Goal: Task Accomplishment & Management: Manage account settings

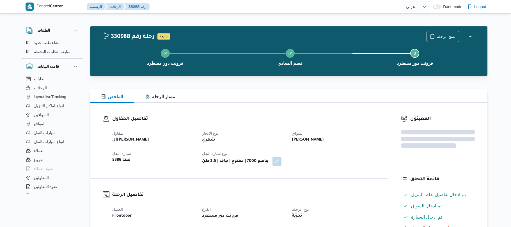
select select "ar"
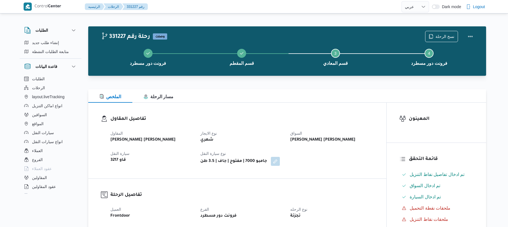
select select "ar"
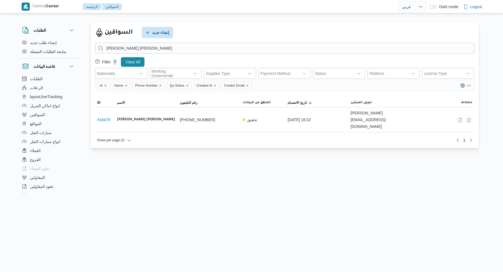
select select "ar"
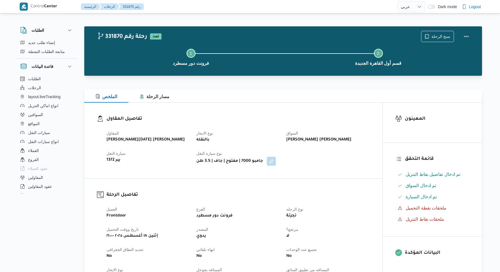
select select "ar"
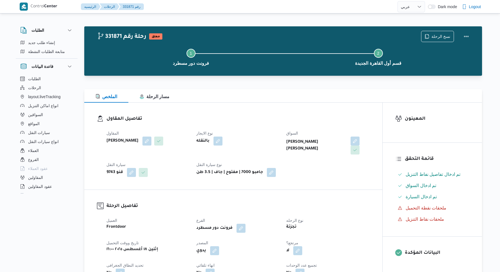
select select "ar"
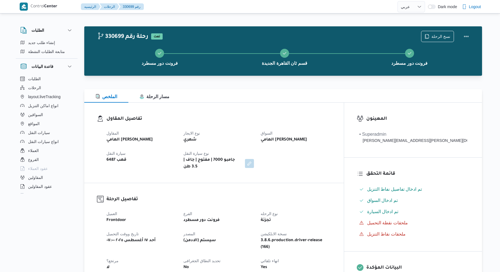
select select "ar"
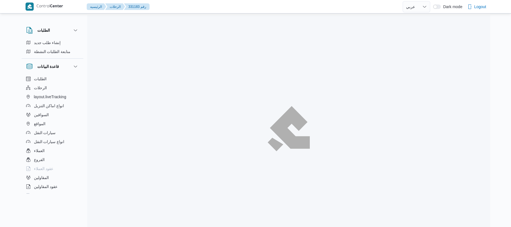
select select "ar"
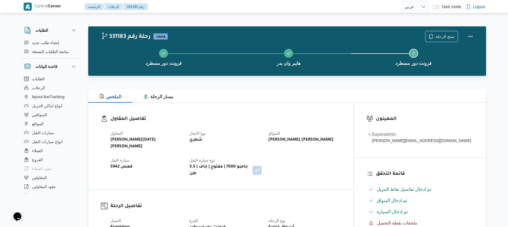
click at [241, 120] on h3 "تفاصيل المقاول" at bounding box center [225, 119] width 230 height 8
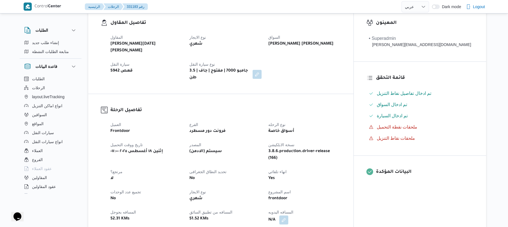
scroll to position [165, 0]
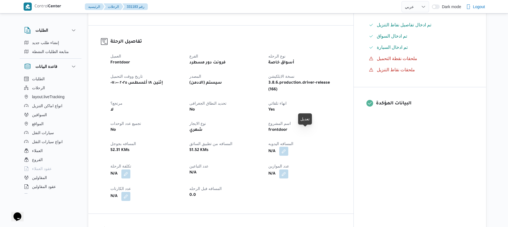
click at [288, 147] on button "button" at bounding box center [283, 151] width 9 height 9
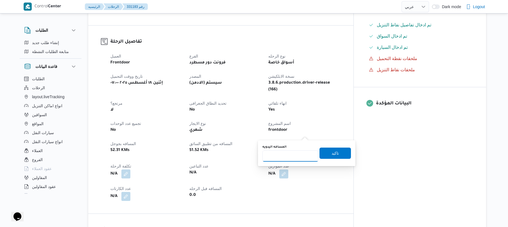
click at [286, 154] on input "المسافه اليدويه" at bounding box center [290, 156] width 56 height 11
type input "115"
click at [326, 156] on span "تاكيد" at bounding box center [334, 152] width 31 height 11
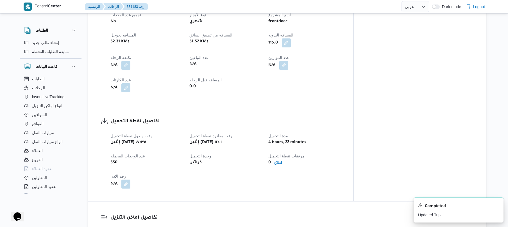
scroll to position [222, 0]
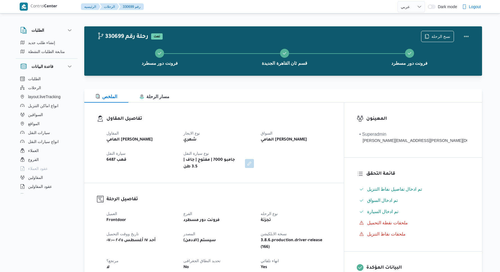
select select "ar"
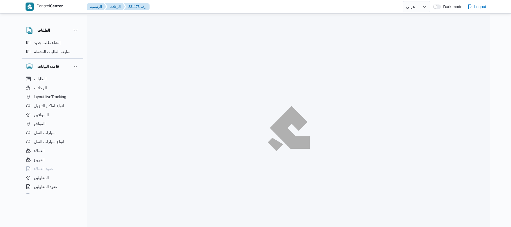
select select "ar"
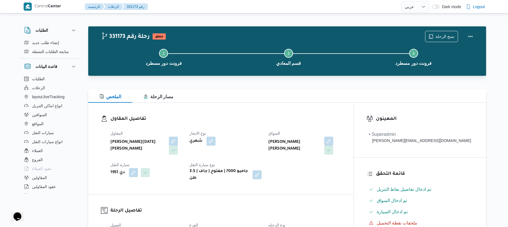
click at [275, 110] on div "تفاصيل المقاول المقاول [PERSON_NAME][DATE] [PERSON_NAME] نوع الايجار شهري السوا…" at bounding box center [220, 149] width 265 height 92
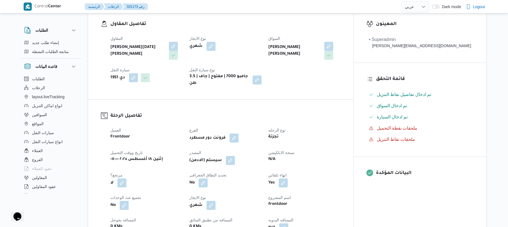
scroll to position [150, 0]
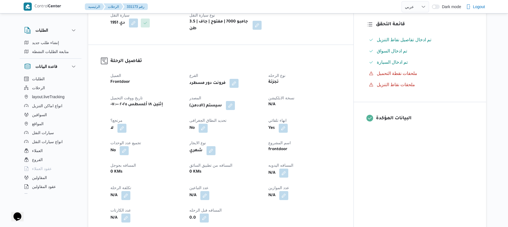
click at [235, 101] on button "button" at bounding box center [230, 105] width 9 height 9
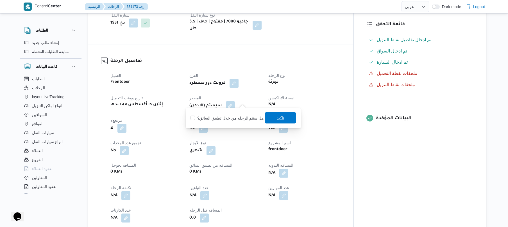
click at [272, 117] on span "تاكيد" at bounding box center [280, 117] width 31 height 11
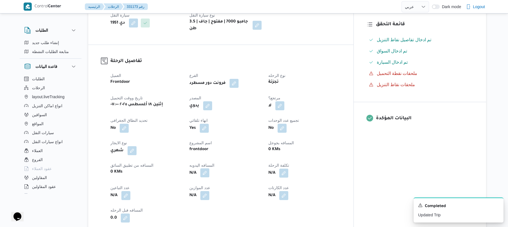
click at [209, 170] on button "button" at bounding box center [204, 172] width 9 height 9
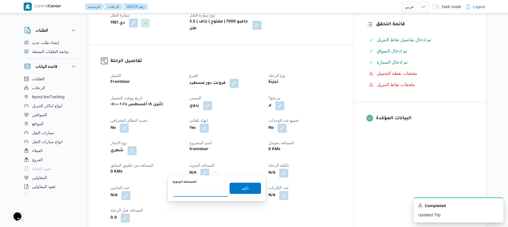
click at [200, 191] on input "المسافه اليدويه" at bounding box center [200, 191] width 56 height 11
type input "125"
click at [233, 190] on span "تاكيد" at bounding box center [244, 188] width 31 height 11
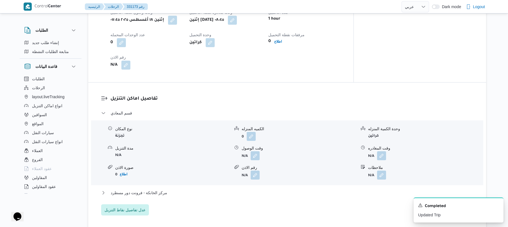
scroll to position [404, 0]
click at [256, 151] on button "button" at bounding box center [254, 154] width 9 height 9
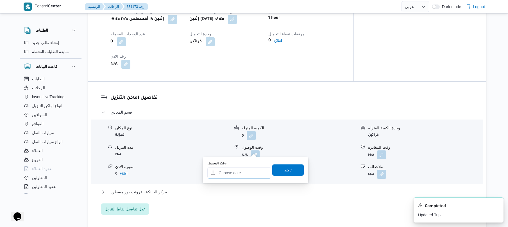
click at [240, 174] on input "وقت الوصول" at bounding box center [239, 172] width 64 height 11
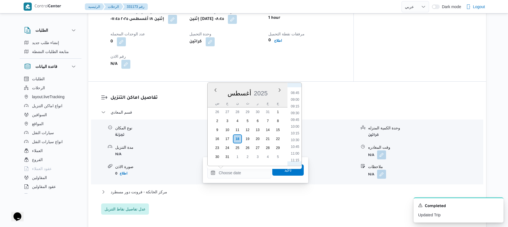
scroll to position [227, 0]
click at [295, 126] on li "09:45" at bounding box center [294, 126] width 13 height 6
type input "١٨/٠٨/٢٠٢٥ ٠٩:٤٥"
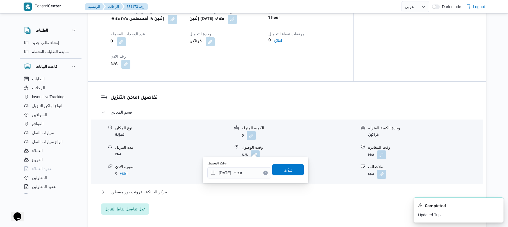
click at [284, 172] on span "تاكيد" at bounding box center [287, 170] width 7 height 7
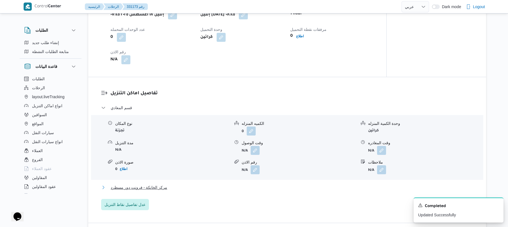
click at [256, 187] on button "مركز الخانكة - فرونت دور مسطرد" at bounding box center [287, 187] width 372 height 7
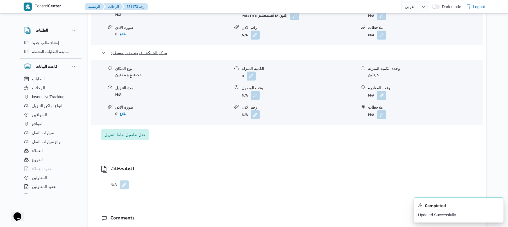
scroll to position [569, 0]
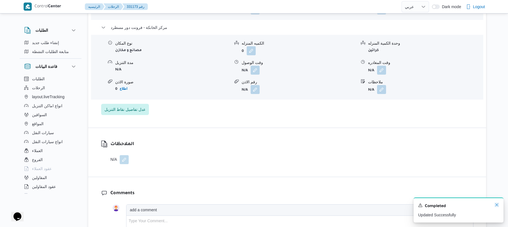
click at [498, 205] on icon "Dismiss toast" at bounding box center [496, 205] width 4 height 4
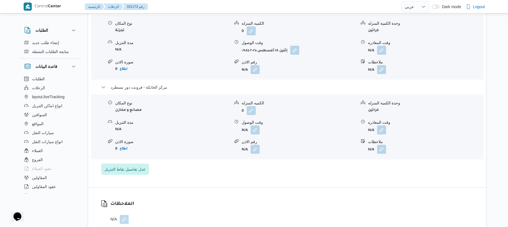
scroll to position [524, 0]
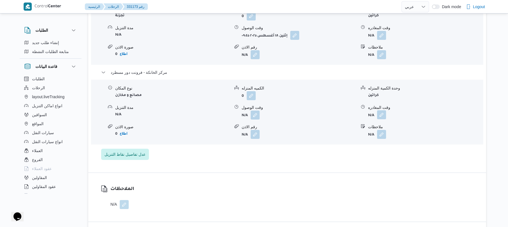
click at [380, 112] on button "button" at bounding box center [381, 114] width 9 height 9
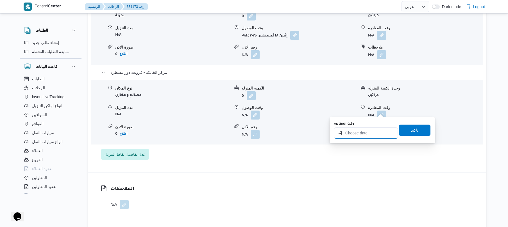
click at [351, 133] on input "وقت المغادره" at bounding box center [366, 132] width 64 height 11
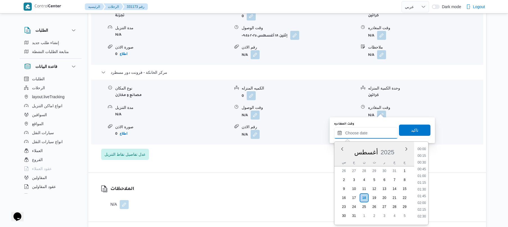
scroll to position [542, 0]
click at [423, 161] on li "20:30" at bounding box center [421, 160] width 13 height 6
type input "١٨/٠٨/٢٠٢٥ ٢٠:٣٠"
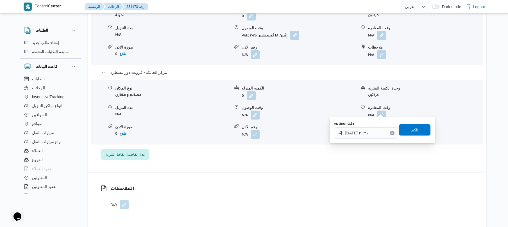
click at [409, 135] on span "تاكيد" at bounding box center [414, 129] width 31 height 11
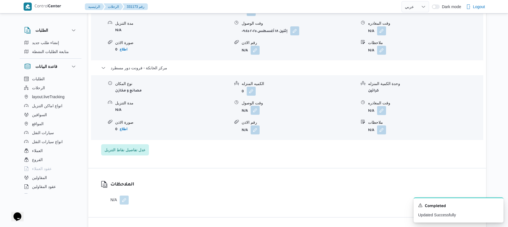
click at [254, 110] on button "button" at bounding box center [254, 110] width 9 height 9
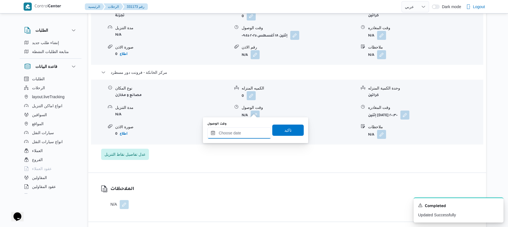
click at [245, 132] on input "وقت الوصول" at bounding box center [239, 132] width 64 height 11
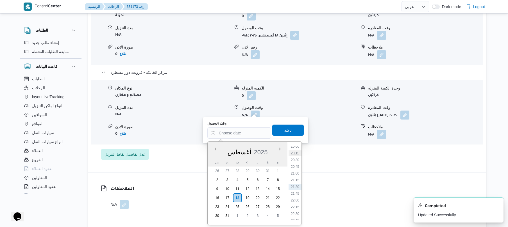
click at [295, 153] on li "20:15" at bounding box center [294, 154] width 13 height 6
type input "١٨/٠٨/٢٠٢٥ ٢٠:١٥"
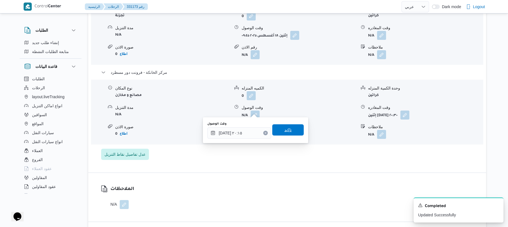
click at [289, 130] on span "تاكيد" at bounding box center [287, 129] width 31 height 11
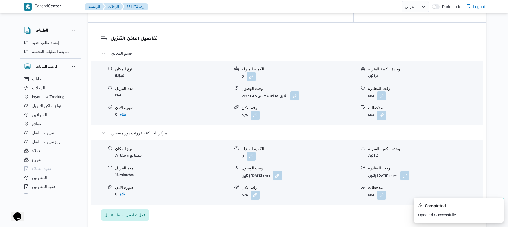
scroll to position [449, 0]
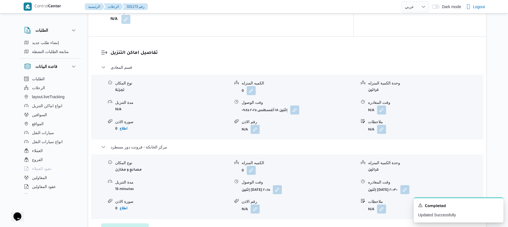
click at [376, 106] on span at bounding box center [380, 110] width 12 height 9
click at [381, 106] on button "button" at bounding box center [381, 109] width 9 height 9
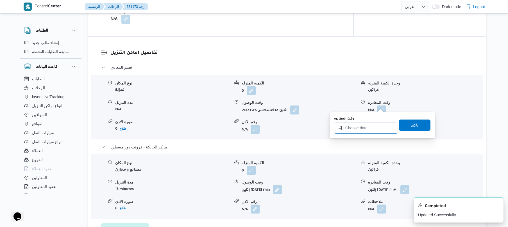
click at [361, 130] on input "وقت المغادره" at bounding box center [366, 127] width 64 height 11
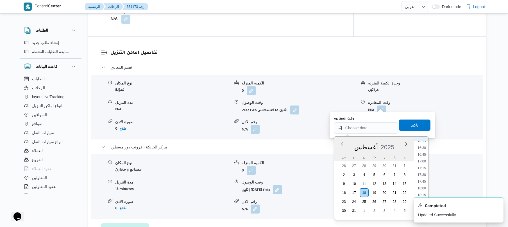
scroll to position [416, 0]
click at [429, 195] on div "A new notification appears Completed Updated Successfully" at bounding box center [451, 210] width 112 height 34
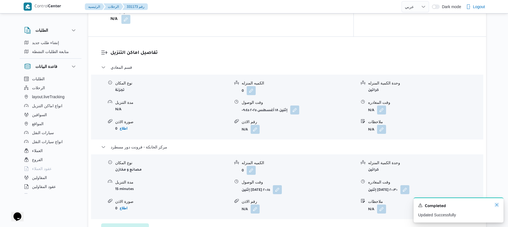
click at [498, 205] on icon "Dismiss toast" at bounding box center [496, 205] width 4 height 4
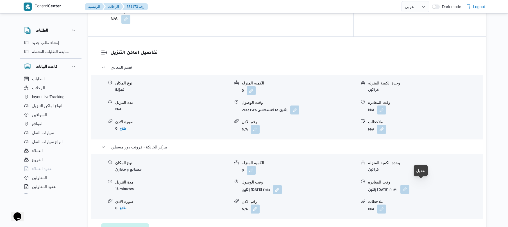
click at [409, 185] on button "button" at bounding box center [404, 189] width 9 height 9
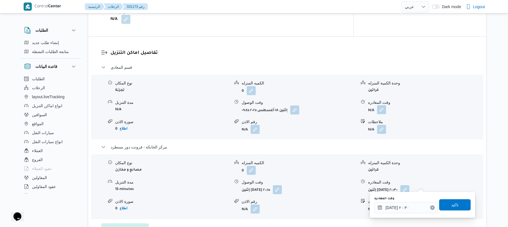
click at [382, 106] on button "button" at bounding box center [381, 109] width 9 height 9
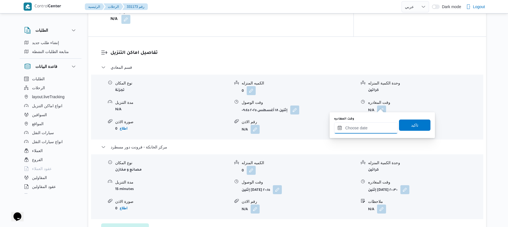
click at [371, 129] on input "وقت المغادره" at bounding box center [366, 127] width 64 height 11
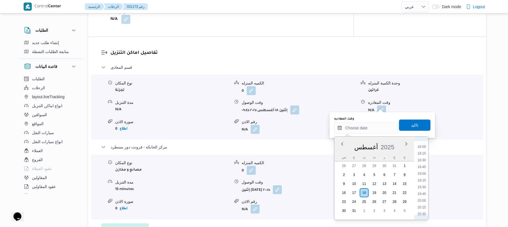
scroll to position [479, 0]
click at [421, 184] on li "19:15" at bounding box center [421, 184] width 13 height 6
type input "١٨/٠٨/٢٠٢٥ ١٩:١٥"
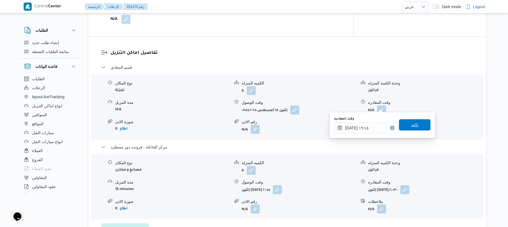
click at [411, 122] on span "تاكيد" at bounding box center [414, 125] width 7 height 7
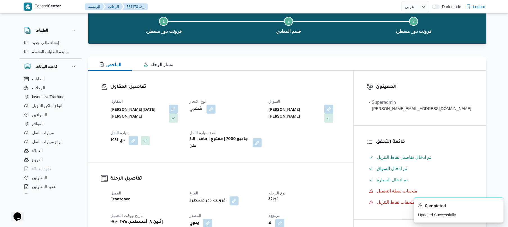
scroll to position [0, 0]
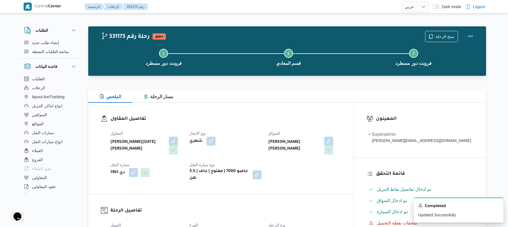
click at [470, 37] on button "Actions" at bounding box center [469, 36] width 11 height 11
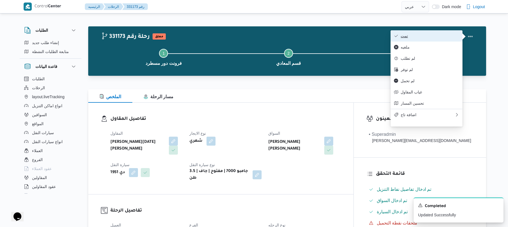
click at [432, 38] on span "تمت" at bounding box center [429, 36] width 58 height 4
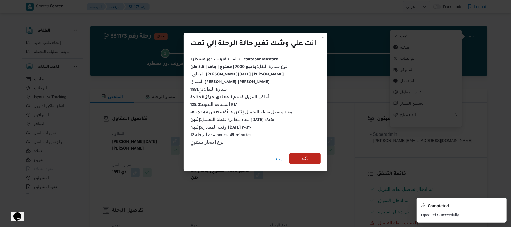
click at [313, 157] on span "تأكيد" at bounding box center [305, 158] width 31 height 11
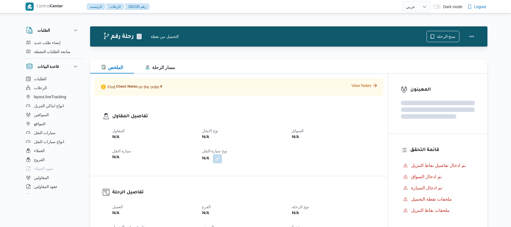
select select "ar"
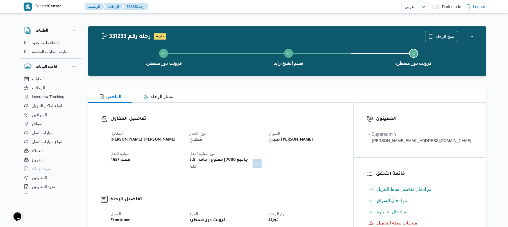
click at [301, 96] on div "الملخص مسار الرحلة" at bounding box center [287, 95] width 398 height 13
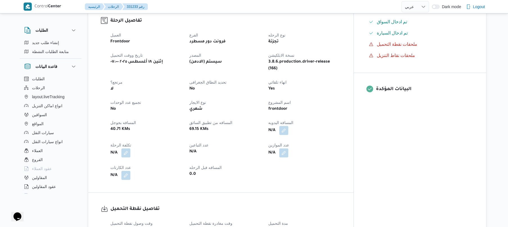
scroll to position [180, 0]
click at [288, 125] on button "button" at bounding box center [283, 129] width 9 height 9
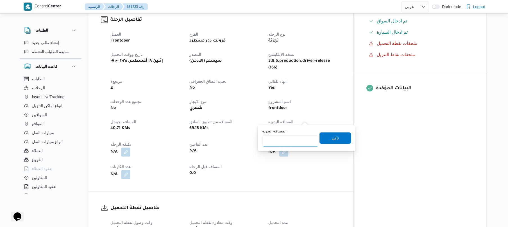
click at [294, 140] on input "المسافه اليدويه" at bounding box center [290, 140] width 56 height 11
type input "130"
click at [325, 141] on span "تاكيد" at bounding box center [334, 137] width 31 height 11
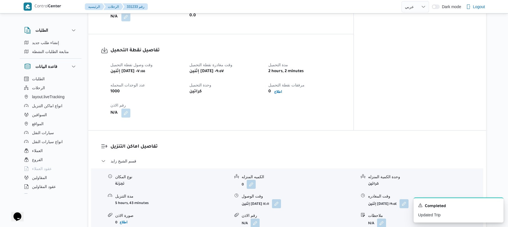
scroll to position [327, 0]
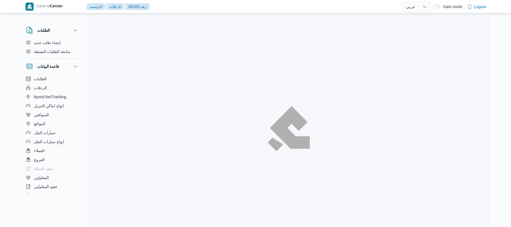
select select "ar"
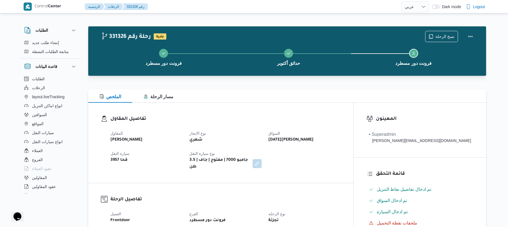
click at [282, 93] on div "الملخص مسار الرحلة" at bounding box center [287, 95] width 398 height 13
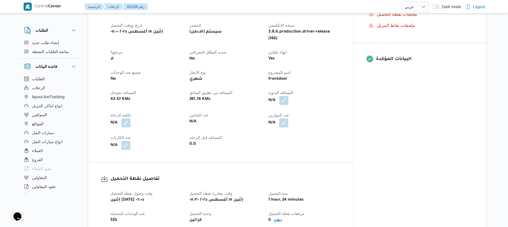
scroll to position [195, 0]
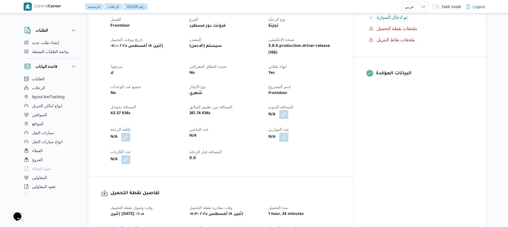
click at [288, 110] on button "button" at bounding box center [283, 114] width 9 height 9
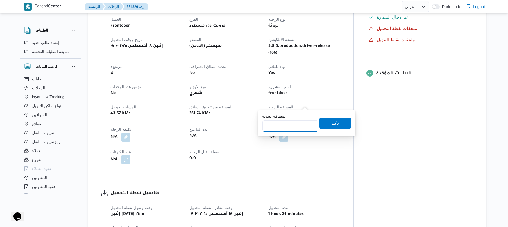
click at [290, 122] on input "المسافه اليدويه" at bounding box center [290, 125] width 56 height 11
type input "135"
click at [336, 124] on span "تاكيد" at bounding box center [334, 122] width 31 height 11
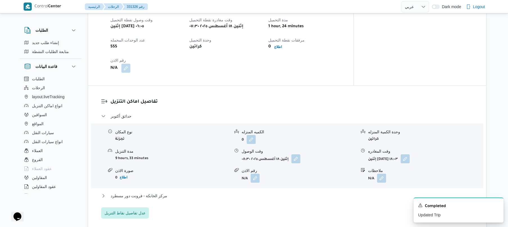
scroll to position [389, 0]
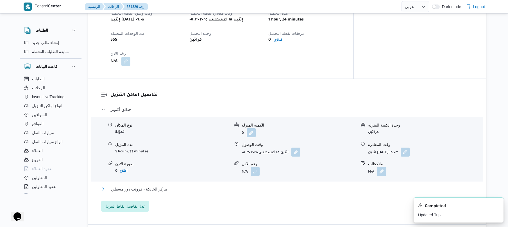
click at [269, 186] on button "مركز الخانكة - فرونت دور مسطرد" at bounding box center [287, 189] width 372 height 7
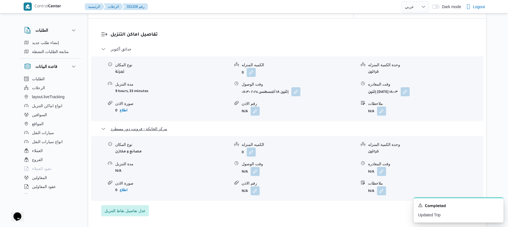
scroll to position [464, 0]
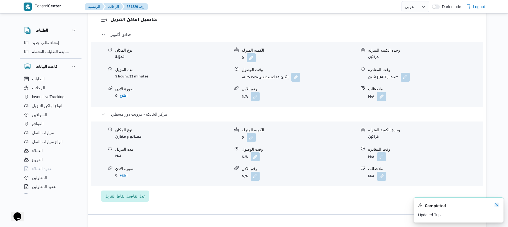
click at [496, 206] on icon "Dismiss toast" at bounding box center [496, 205] width 4 height 4
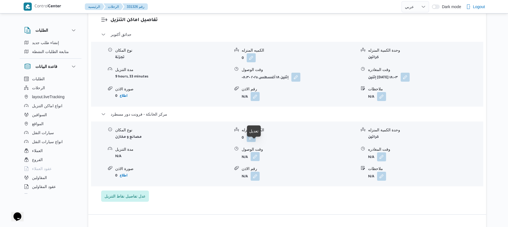
click at [256, 152] on button "button" at bounding box center [254, 156] width 9 height 9
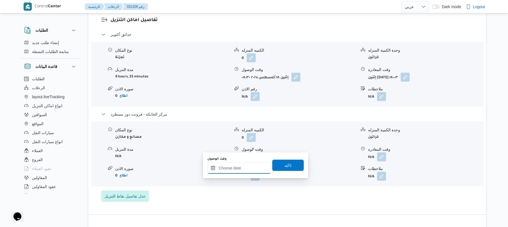
click at [239, 168] on input "وقت الوصول" at bounding box center [239, 168] width 64 height 11
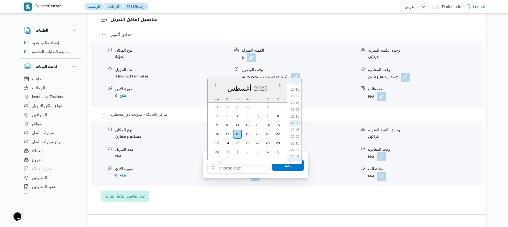
scroll to position [479, 0]
click at [297, 124] on li "19:15" at bounding box center [294, 126] width 13 height 6
type input "١٨/٠٨/٢٠٢٥ ١٩:١٥"
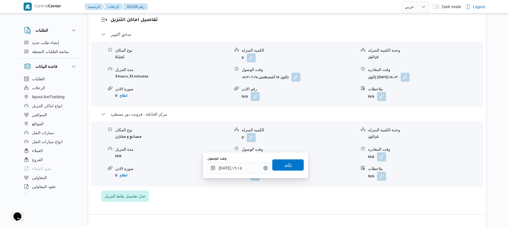
click at [284, 163] on span "تاكيد" at bounding box center [287, 165] width 7 height 7
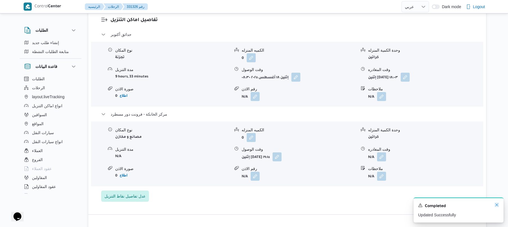
click at [495, 205] on icon "Dismiss toast" at bounding box center [496, 205] width 4 height 4
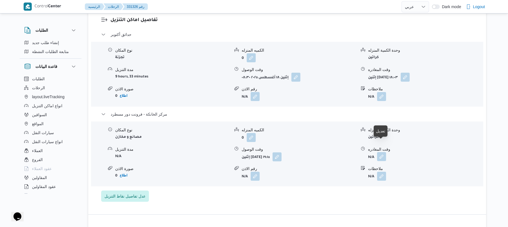
click at [382, 152] on button "button" at bounding box center [381, 156] width 9 height 9
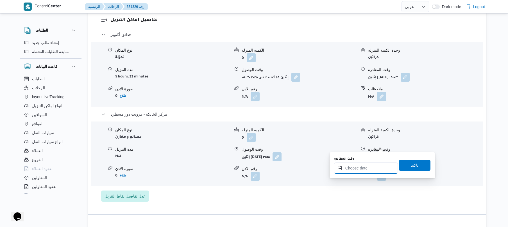
click at [355, 168] on input "وقت المغادره" at bounding box center [366, 168] width 64 height 11
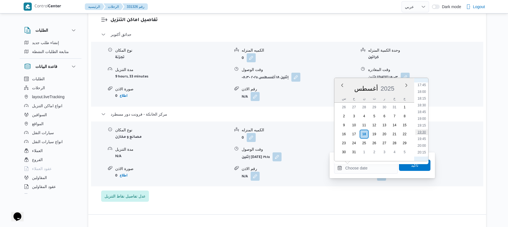
click at [423, 133] on li "19:30" at bounding box center [421, 132] width 13 height 6
type input "١٨/٠٨/٢٠٢٥ ١٩:٣٠"
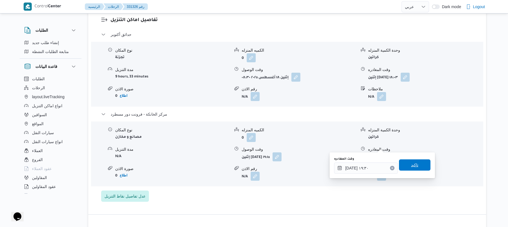
click at [411, 167] on span "تاكيد" at bounding box center [414, 165] width 7 height 7
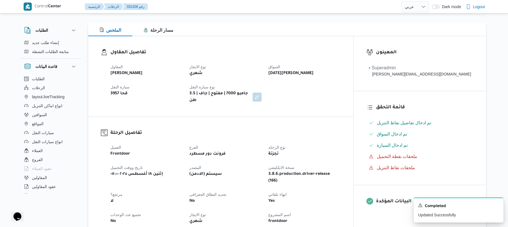
scroll to position [0, 0]
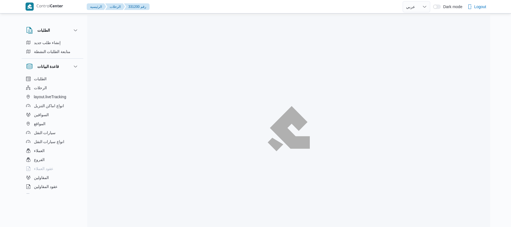
select select "ar"
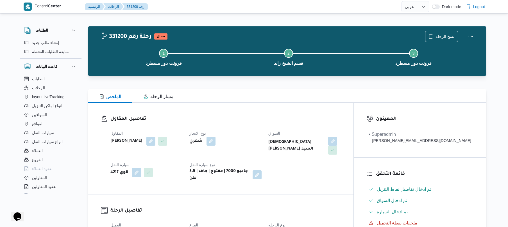
click at [249, 111] on div "تفاصيل المقاول المقاول محمد ناصر كامل عباس نوع الايجار شهري السواق اسلام صباح ع…" at bounding box center [220, 149] width 265 height 92
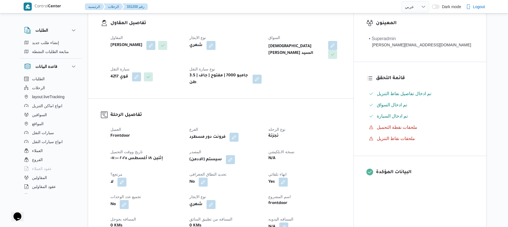
scroll to position [180, 0]
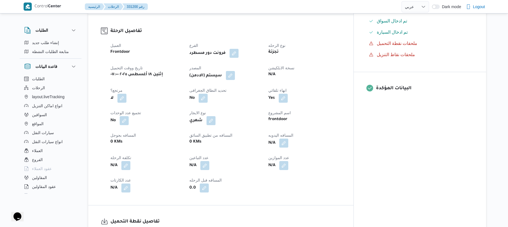
click at [235, 74] on button "button" at bounding box center [230, 75] width 9 height 9
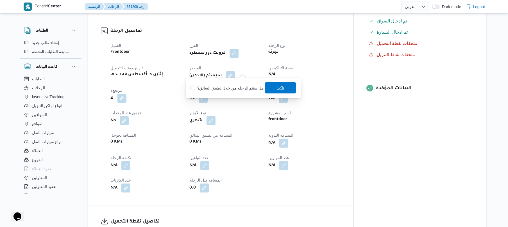
click at [271, 88] on span "تاكيد" at bounding box center [280, 87] width 31 height 11
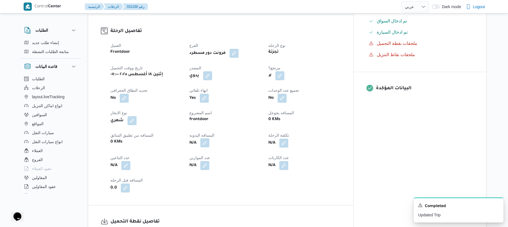
click at [209, 138] on button "button" at bounding box center [204, 142] width 9 height 9
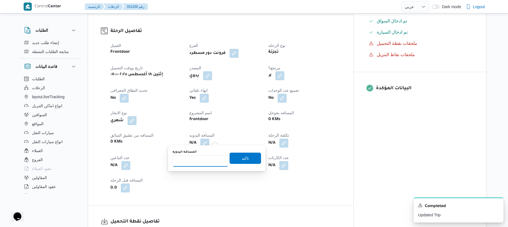
click at [202, 163] on input "المسافه اليدويه" at bounding box center [200, 161] width 56 height 11
type input "130"
click at [241, 158] on span "تاكيد" at bounding box center [244, 158] width 7 height 7
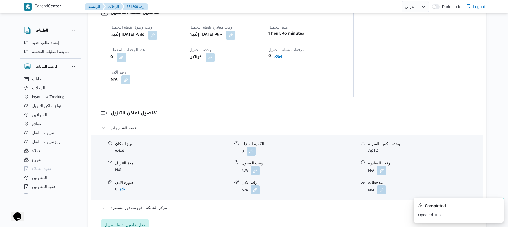
scroll to position [389, 0]
click at [254, 168] on button "button" at bounding box center [254, 169] width 9 height 9
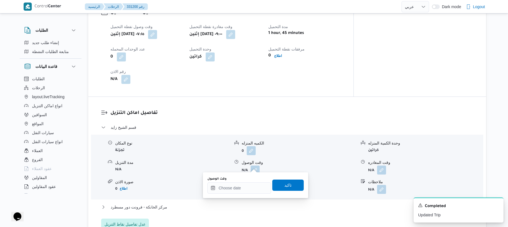
click at [239, 196] on div "You are in a dialog. To close this dialog, hit escape. وقت الوصول تاكيد" at bounding box center [255, 185] width 105 height 26
click at [243, 185] on div at bounding box center [239, 188] width 64 height 11
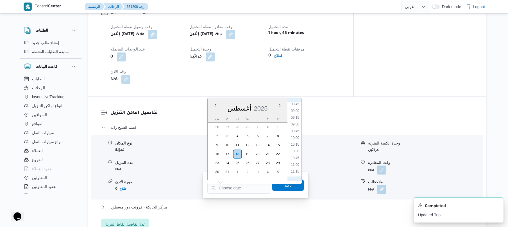
scroll to position [227, 0]
click at [296, 146] on li "10:00" at bounding box center [294, 148] width 13 height 6
type input "١٨/٠٨/٢٠٢٥ ١٠:٠٠"
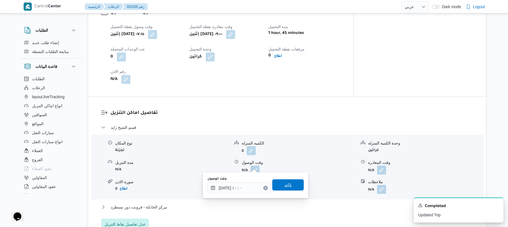
click at [286, 183] on span "تاكيد" at bounding box center [287, 185] width 7 height 7
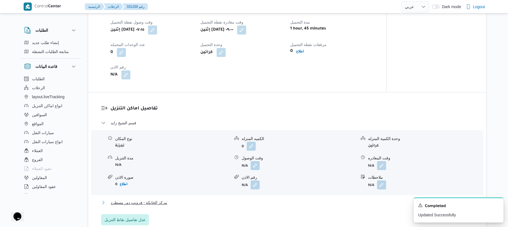
click at [263, 199] on button "مركز الخانكة - فرونت دور مسطرد" at bounding box center [287, 202] width 372 height 7
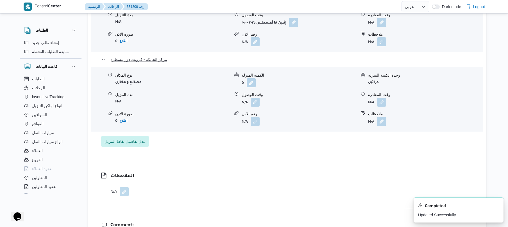
scroll to position [539, 0]
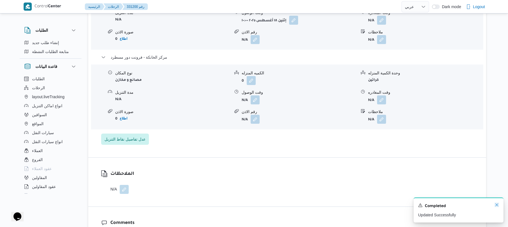
click at [496, 205] on icon "Dismiss toast" at bounding box center [496, 205] width 4 height 4
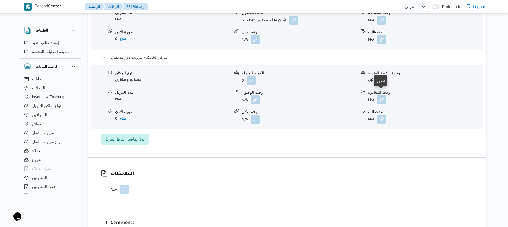
click at [382, 95] on button "button" at bounding box center [381, 99] width 9 height 9
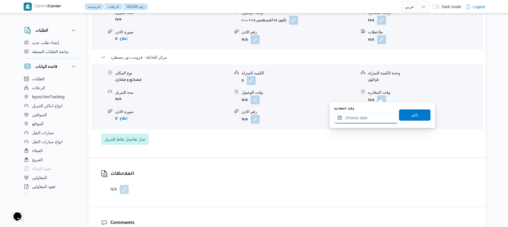
click at [361, 118] on input "وقت المغادره" at bounding box center [366, 117] width 64 height 11
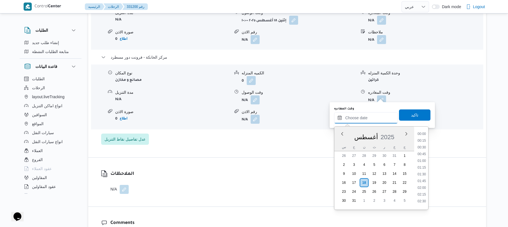
scroll to position [542, 0]
click at [423, 149] on li "20:45" at bounding box center [421, 152] width 13 height 6
type input "١٨/٠٨/٢٠٢٥ ٢٠:٤٥"
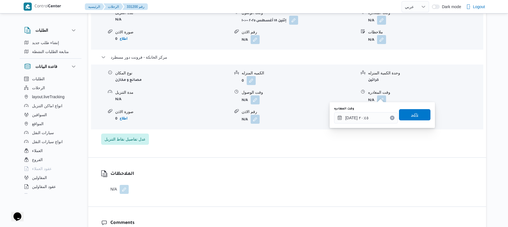
click at [417, 116] on span "تاكيد" at bounding box center [414, 114] width 31 height 11
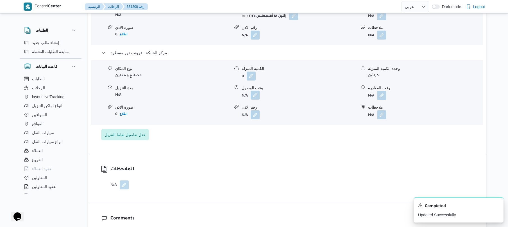
click at [255, 96] on button "button" at bounding box center [254, 95] width 9 height 9
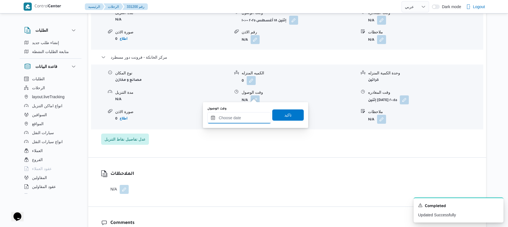
click at [243, 117] on input "وقت الوصول" at bounding box center [239, 117] width 64 height 11
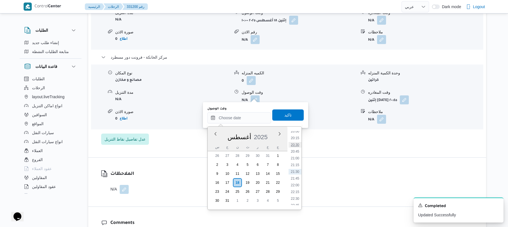
click at [298, 145] on li "20:30" at bounding box center [294, 145] width 13 height 6
type input "[DATE] ٢٠:٣٠"
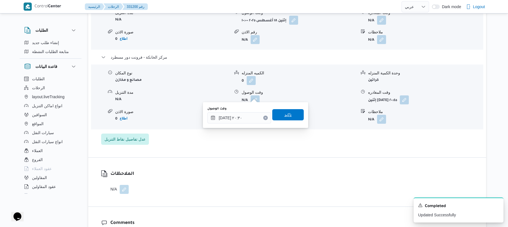
click at [291, 118] on span "تاكيد" at bounding box center [287, 114] width 31 height 11
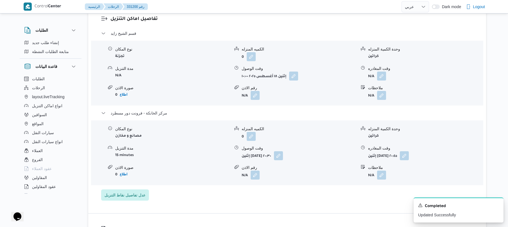
scroll to position [479, 0]
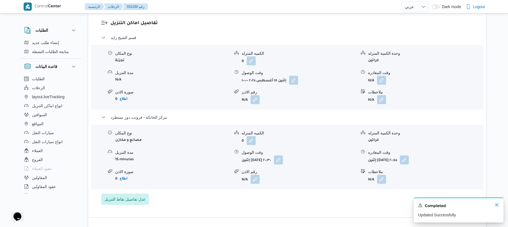
click at [497, 204] on icon "Dismiss toast" at bounding box center [496, 205] width 4 height 4
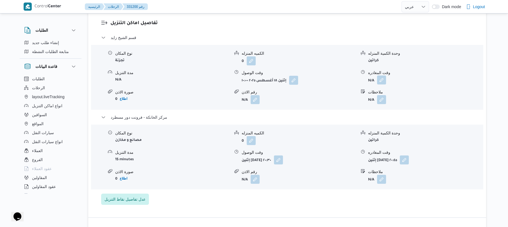
click at [382, 79] on button "button" at bounding box center [381, 80] width 9 height 9
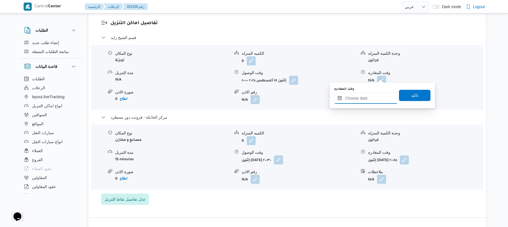
click at [357, 97] on input "وقت المغادره" at bounding box center [366, 98] width 64 height 11
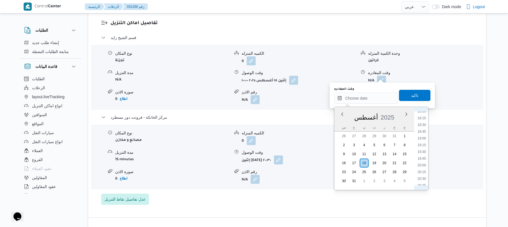
scroll to position [479, 0]
click at [424, 159] on li "19:30" at bounding box center [421, 161] width 13 height 6
type input "١٨/٠٨/٢٠٢٥ ١٩:٣٠"
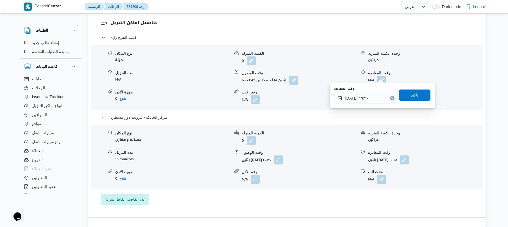
click at [411, 96] on span "تاكيد" at bounding box center [414, 95] width 7 height 7
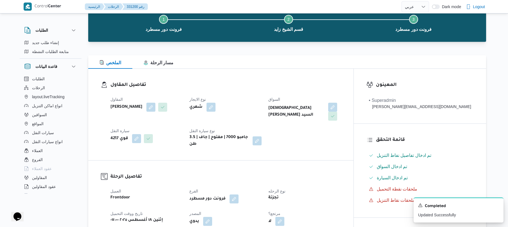
scroll to position [0, 0]
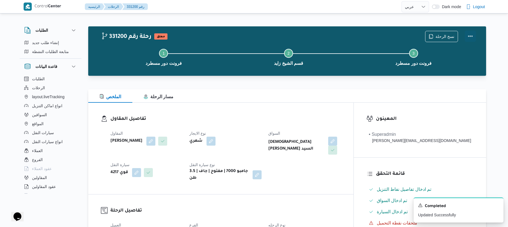
click at [470, 35] on button "Actions" at bounding box center [469, 36] width 11 height 11
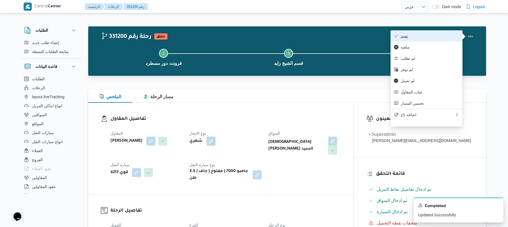
click at [439, 38] on span "تمت" at bounding box center [429, 36] width 58 height 4
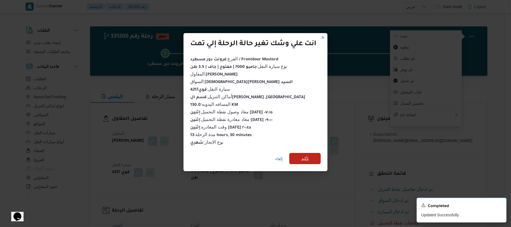
click at [308, 153] on span "تأكيد" at bounding box center [305, 158] width 31 height 11
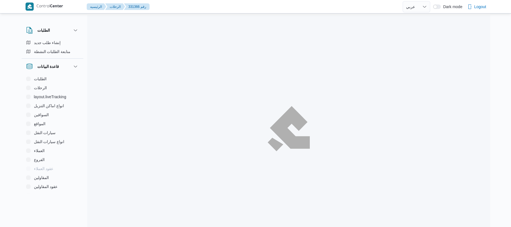
select select "ar"
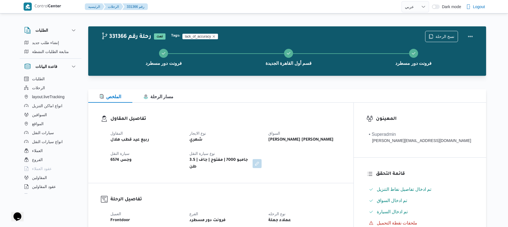
click at [302, 100] on div "الملخص مسار الرحلة" at bounding box center [287, 95] width 398 height 13
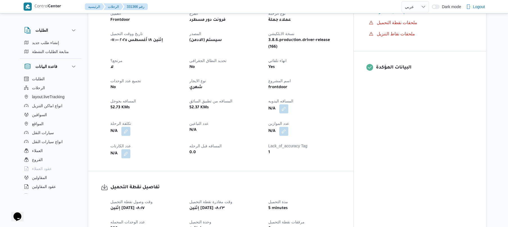
scroll to position [209, 0]
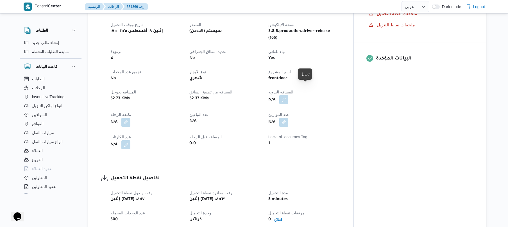
click at [288, 95] on button "button" at bounding box center [283, 99] width 9 height 9
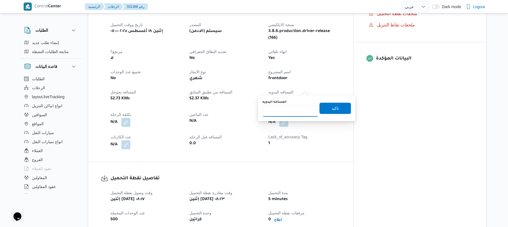
click at [293, 114] on input "المسافه اليدويه" at bounding box center [290, 111] width 56 height 11
type input "120"
click at [335, 110] on span "تاكيد" at bounding box center [334, 108] width 7 height 7
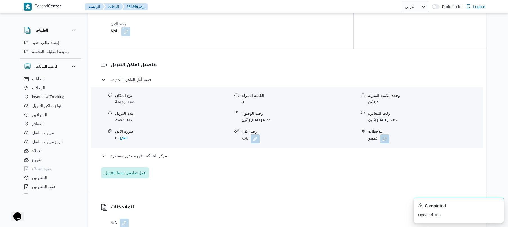
scroll to position [419, 0]
click at [254, 152] on button "مركز الخانكة - فرونت دور مسطرد" at bounding box center [287, 155] width 372 height 7
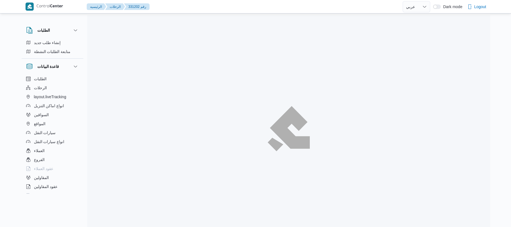
select select "ar"
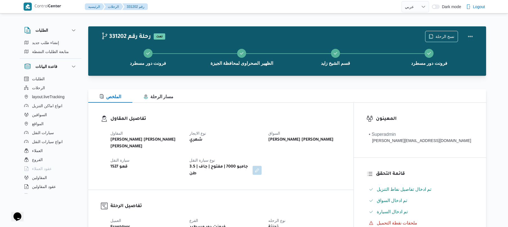
click at [317, 106] on div "تفاصيل المقاول [PERSON_NAME] [PERSON_NAME] [PERSON_NAME] نوع الايجار شهري السوا…" at bounding box center [220, 146] width 265 height 87
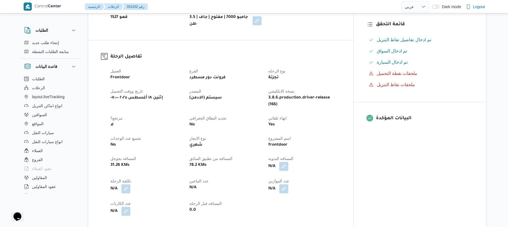
scroll to position [209, 0]
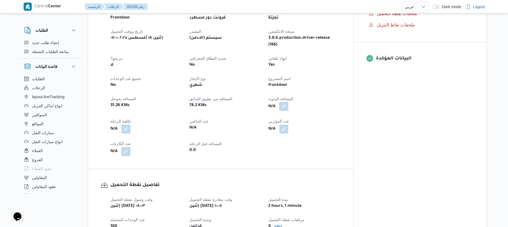
click at [288, 102] on button "button" at bounding box center [283, 106] width 9 height 9
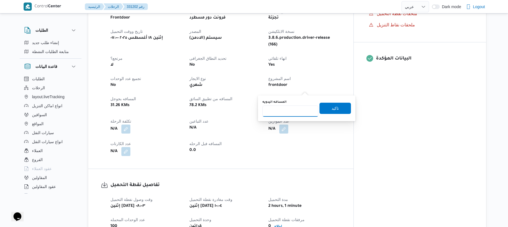
click at [299, 111] on input "المسافه اليدويه" at bounding box center [290, 111] width 56 height 11
type input "140"
click at [335, 106] on span "تاكيد" at bounding box center [334, 108] width 7 height 7
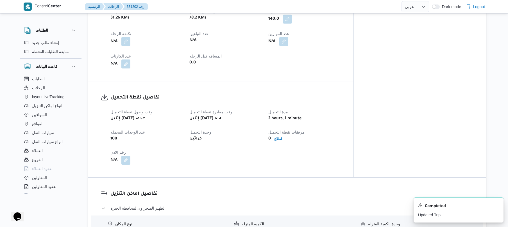
scroll to position [295, 0]
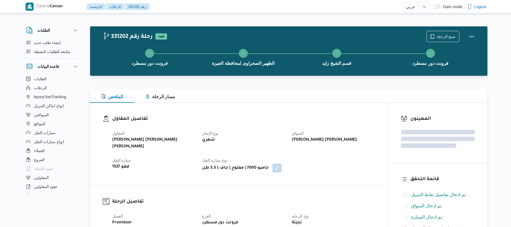
select select "ar"
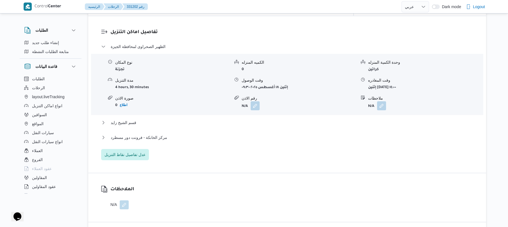
scroll to position [460, 0]
click at [267, 118] on div "قسم الشيخ زايد" at bounding box center [287, 123] width 372 height 11
click at [266, 118] on button "قسم الشيخ زايد" at bounding box center [287, 121] width 372 height 7
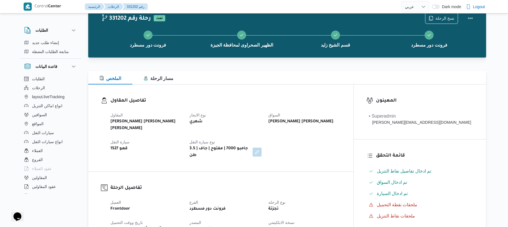
scroll to position [0, 0]
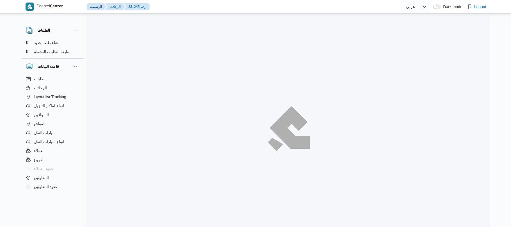
select select "ar"
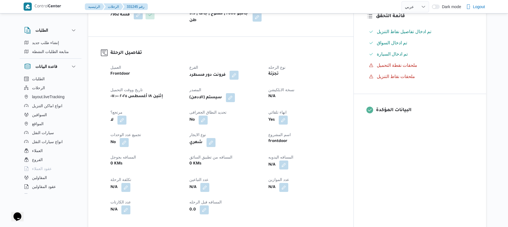
scroll to position [180, 0]
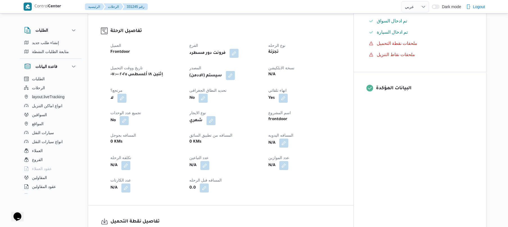
click at [235, 71] on button "button" at bounding box center [230, 75] width 9 height 9
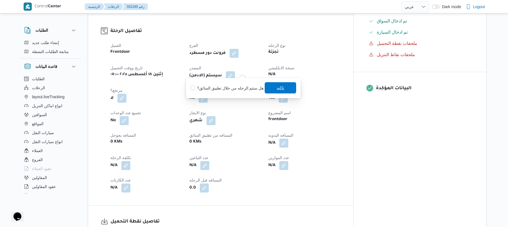
click at [279, 90] on span "تاكيد" at bounding box center [280, 88] width 7 height 7
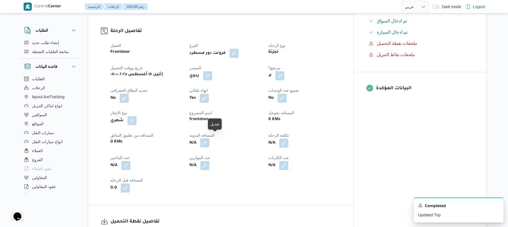
click at [209, 141] on button "button" at bounding box center [204, 142] width 9 height 9
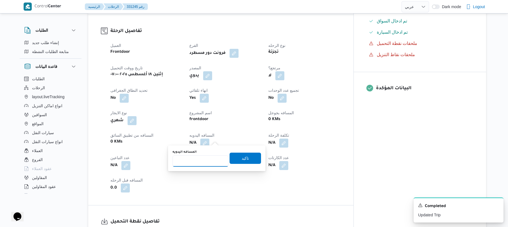
click at [203, 162] on input "المسافه اليدويه" at bounding box center [200, 161] width 56 height 11
type input "120"
click at [244, 156] on span "تاكيد" at bounding box center [244, 158] width 7 height 7
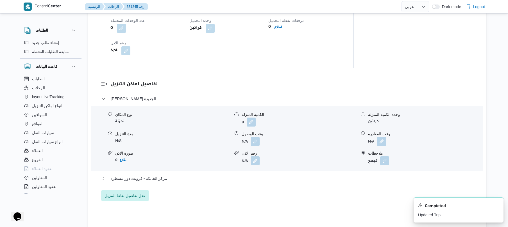
scroll to position [419, 0]
click at [255, 135] on button "button" at bounding box center [254, 139] width 9 height 9
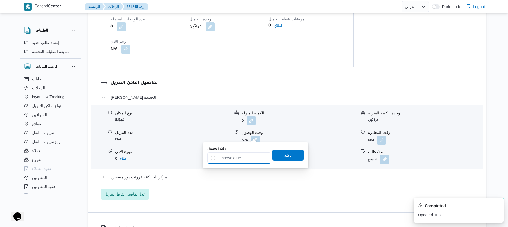
click at [240, 159] on input "وقت الوصول" at bounding box center [239, 157] width 64 height 11
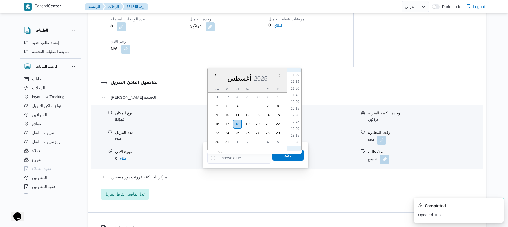
scroll to position [234, 0]
click at [297, 78] on li "08:45" at bounding box center [294, 77] width 13 height 6
type input "١٨/٠٨/٢٠٢٥ ٠٨:٤٥"
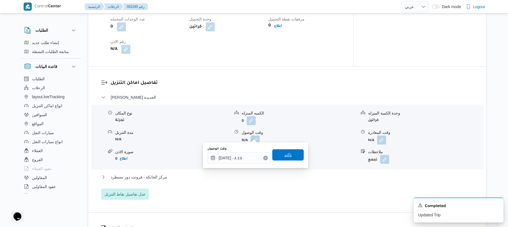
click at [284, 154] on span "تاكيد" at bounding box center [287, 155] width 7 height 7
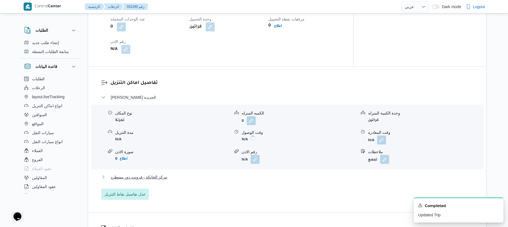
click at [259, 174] on button "مركز الخانكة - فرونت دور مسطرد" at bounding box center [287, 177] width 372 height 7
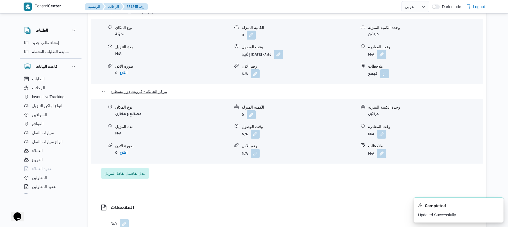
scroll to position [509, 0]
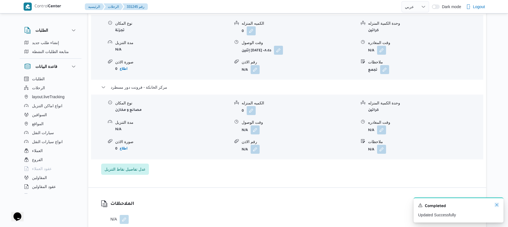
click at [496, 205] on icon "Dismiss toast" at bounding box center [496, 205] width 3 height 3
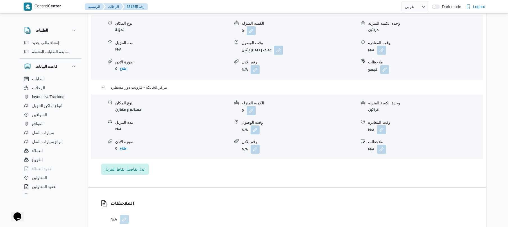
click at [379, 126] on button "button" at bounding box center [381, 129] width 9 height 9
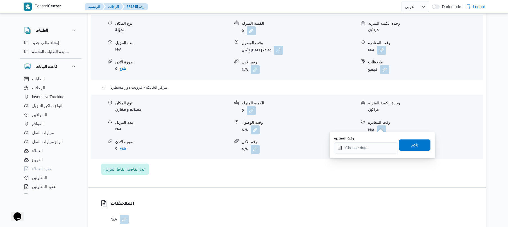
click at [355, 154] on div "وقت المغادره تاكيد" at bounding box center [381, 145] width 97 height 18
click at [359, 148] on input "وقت المغادره" at bounding box center [366, 147] width 64 height 11
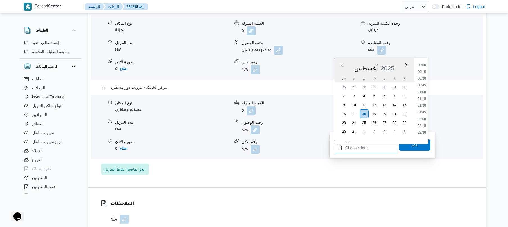
scroll to position [548, 0]
click at [422, 77] on li "20:45" at bounding box center [421, 76] width 13 height 6
type input "١٨/٠٨/٢٠٢٥ ٢٠:٤٥"
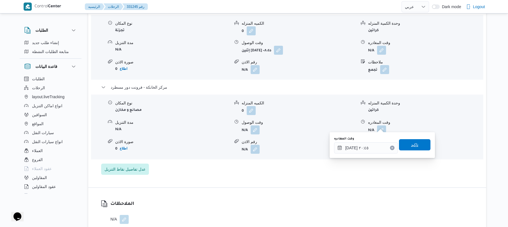
click at [402, 145] on span "تاكيد" at bounding box center [414, 144] width 31 height 11
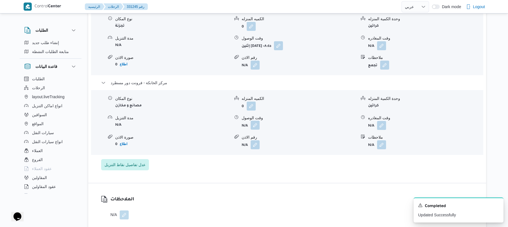
click at [257, 124] on button "button" at bounding box center [254, 125] width 9 height 9
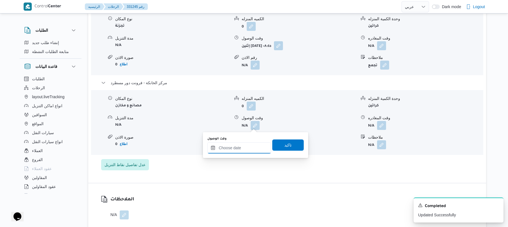
click at [254, 143] on div at bounding box center [239, 147] width 64 height 11
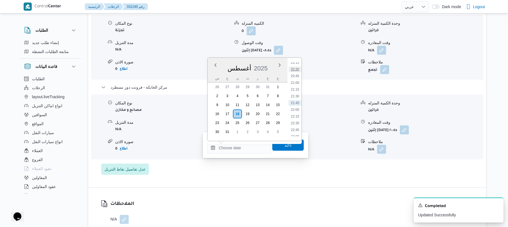
click at [296, 70] on li "20:30" at bounding box center [294, 70] width 13 height 6
type input "١٨/٠٨/٢٠٢٥ ٢٠:٣٠"
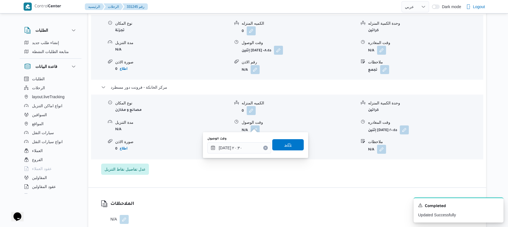
click at [287, 147] on span "تاكيد" at bounding box center [287, 145] width 7 height 7
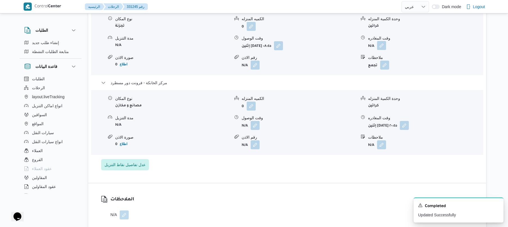
click at [379, 47] on button "button" at bounding box center [381, 45] width 9 height 9
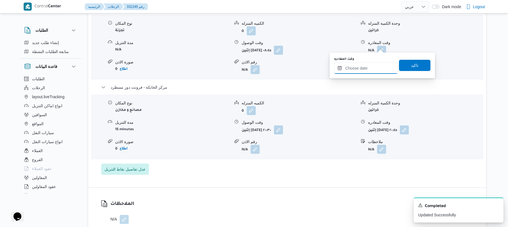
click at [355, 67] on input "وقت المغادره" at bounding box center [366, 68] width 64 height 11
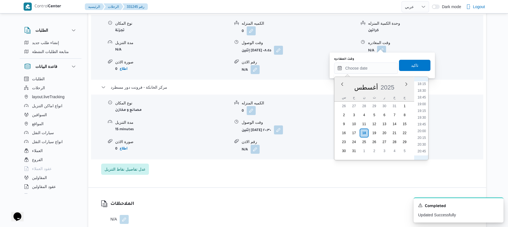
scroll to position [486, 0]
click at [421, 131] on li "19:45" at bounding box center [421, 131] width 13 height 6
type input "١٨/٠٨/٢٠٢٥ ١٩:٤٥"
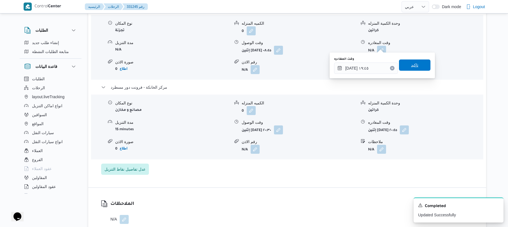
click at [411, 67] on span "تاكيد" at bounding box center [414, 65] width 7 height 7
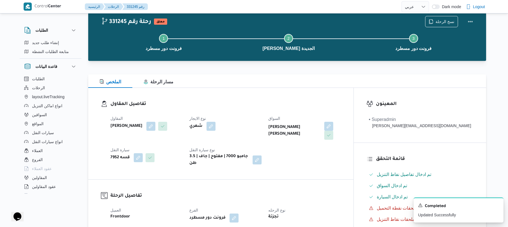
scroll to position [0, 0]
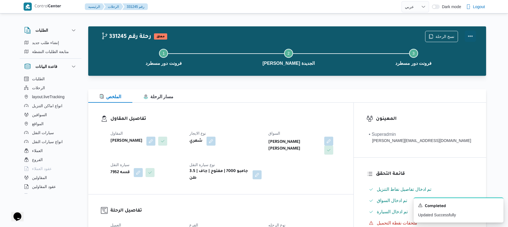
click at [469, 34] on button "Actions" at bounding box center [469, 36] width 11 height 11
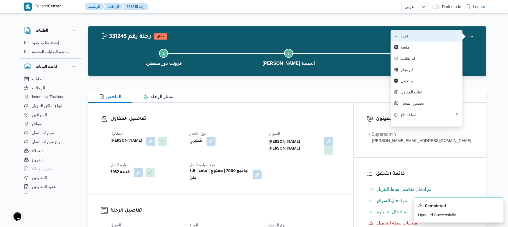
click at [433, 41] on button "تمت" at bounding box center [426, 35] width 72 height 11
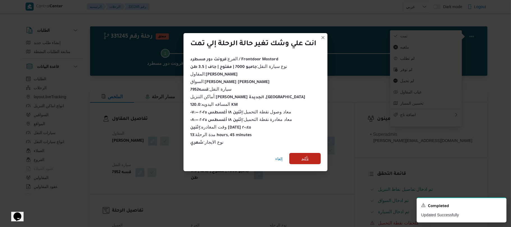
click at [308, 156] on span "تأكيد" at bounding box center [305, 158] width 7 height 7
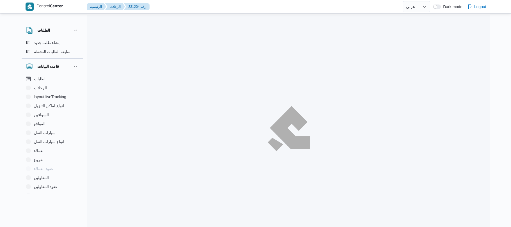
select select "ar"
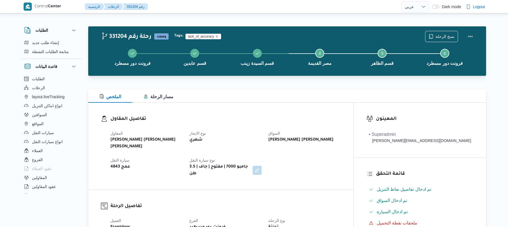
click at [353, 106] on div "تفاصيل المقاول [PERSON_NAME] [PERSON_NAME] [PERSON_NAME] نوع الايجار شهري السوا…" at bounding box center [220, 146] width 265 height 87
click at [313, 102] on div "الملخص مسار الرحلة" at bounding box center [287, 95] width 398 height 13
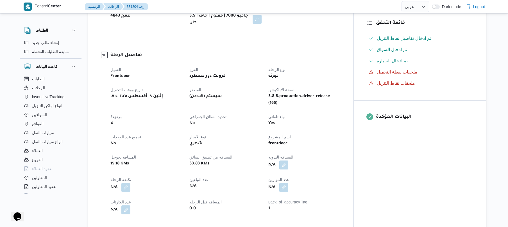
scroll to position [165, 0]
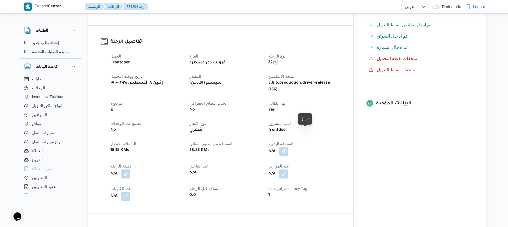
click at [288, 147] on button "button" at bounding box center [283, 151] width 9 height 9
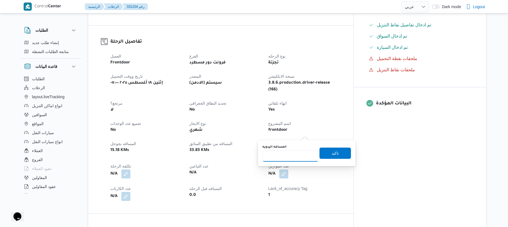
click at [293, 158] on input "المسافه اليدويه" at bounding box center [290, 156] width 56 height 11
type input "110"
click at [335, 153] on span "تاكيد" at bounding box center [334, 152] width 31 height 11
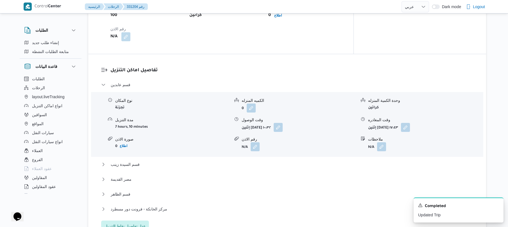
scroll to position [433, 0]
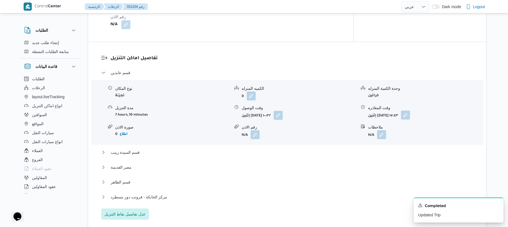
click at [410, 111] on button "button" at bounding box center [405, 115] width 9 height 9
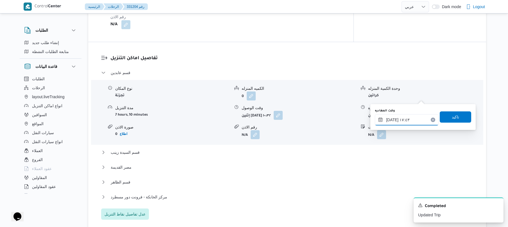
click at [402, 117] on input "١٨/٠٨/٢٠٢٥ ١٧:٤٣" at bounding box center [407, 119] width 64 height 11
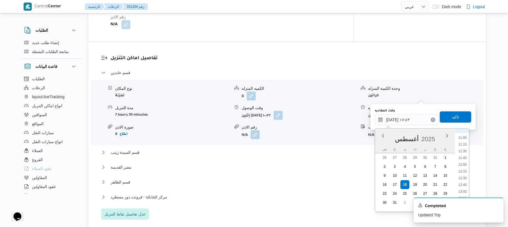
scroll to position [308, 0]
click at [463, 179] on li "13:00" at bounding box center [462, 179] width 13 height 6
type input "١٨/٠٨/٢٠٢٥ ١٣:٠٠"
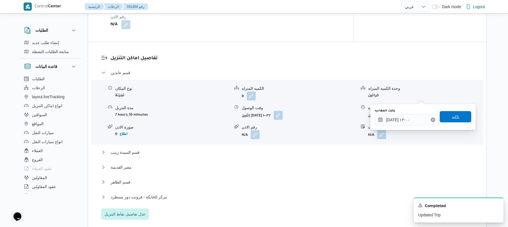
click at [457, 115] on span "تاكيد" at bounding box center [454, 116] width 31 height 11
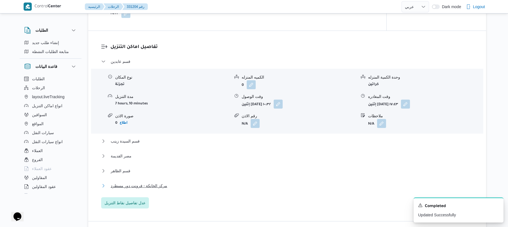
click at [277, 183] on button "مركز الخانكة - فرونت دور مسطرد" at bounding box center [287, 186] width 372 height 7
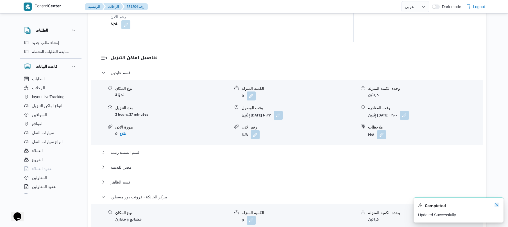
click at [495, 204] on icon "Dismiss toast" at bounding box center [496, 205] width 4 height 4
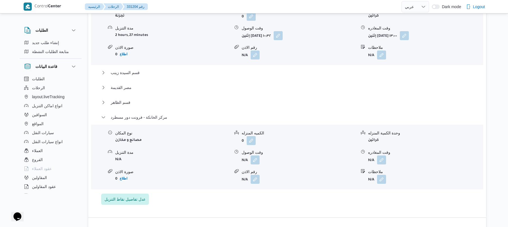
scroll to position [553, 0]
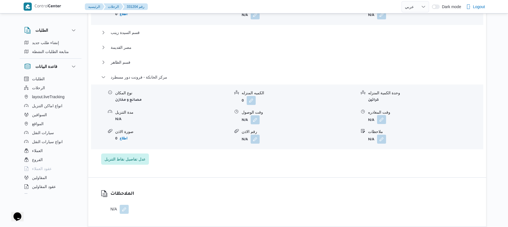
click at [381, 115] on button "button" at bounding box center [381, 119] width 9 height 9
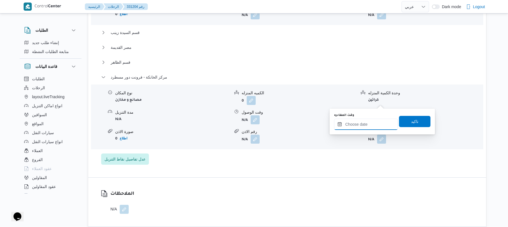
click at [366, 126] on input "وقت المغادره" at bounding box center [366, 124] width 64 height 11
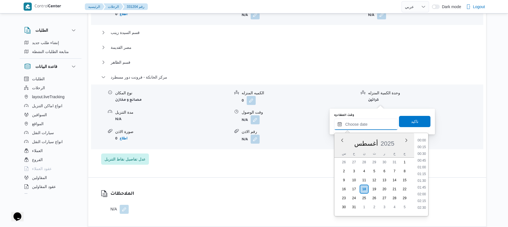
scroll to position [548, 0]
click at [421, 156] on li "21:00" at bounding box center [421, 158] width 13 height 6
type input "١٨/٠٨/٢٠٢٥ ٢١:٠٠"
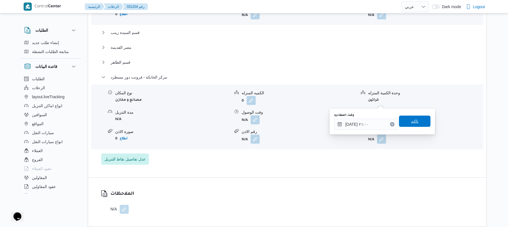
click at [414, 121] on span "تاكيد" at bounding box center [414, 121] width 7 height 7
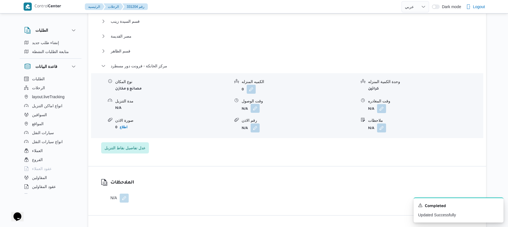
click at [255, 104] on button "button" at bounding box center [254, 108] width 9 height 9
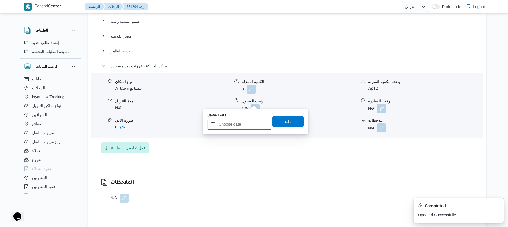
click at [244, 124] on input "وقت الوصول" at bounding box center [239, 124] width 64 height 11
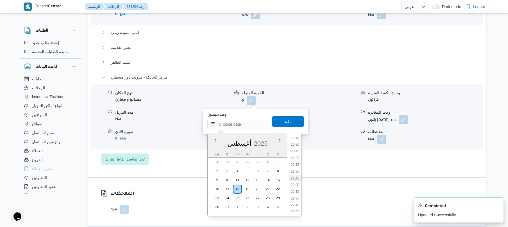
click at [294, 177] on li "21:45" at bounding box center [294, 179] width 13 height 6
type input "١٨/٠٨/٢٠٢٥ ٢١:٤٥"
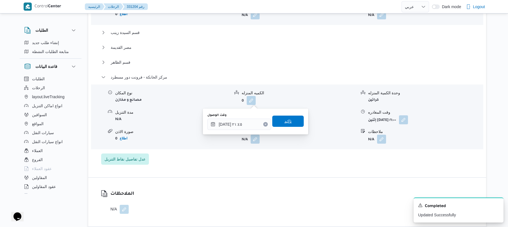
click at [285, 124] on span "تاكيد" at bounding box center [287, 121] width 7 height 7
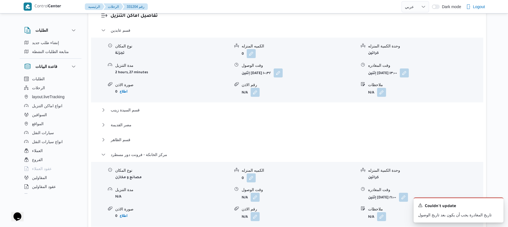
scroll to position [478, 0]
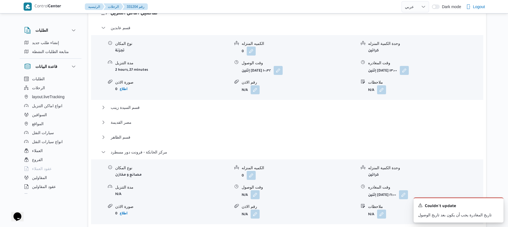
click at [269, 134] on div "قسم الظاهر" at bounding box center [287, 139] width 372 height 11
click at [290, 104] on button "قسم السيدة زينب" at bounding box center [287, 107] width 372 height 7
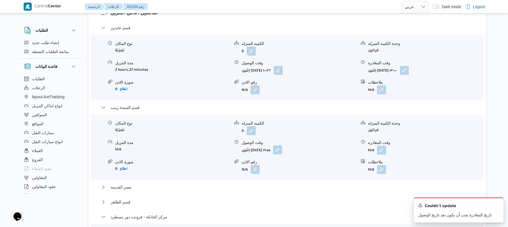
click at [282, 145] on button "button" at bounding box center [277, 149] width 9 height 9
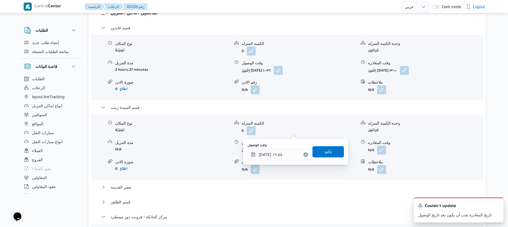
click at [339, 126] on form "0" at bounding box center [298, 130] width 115 height 9
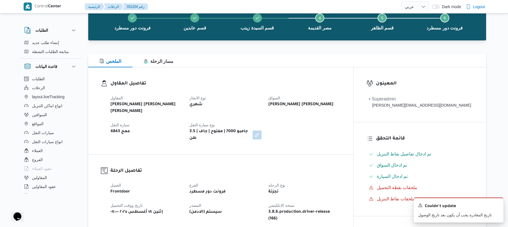
scroll to position [120, 0]
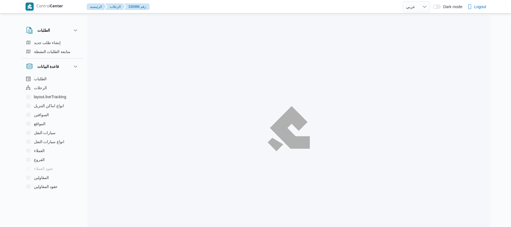
select select "ar"
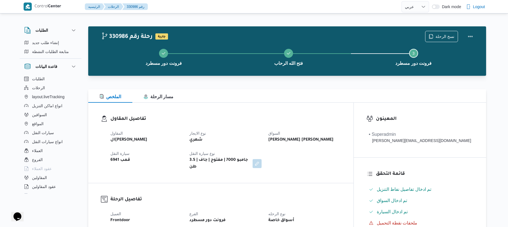
click at [329, 120] on h3 "تفاصيل المقاول" at bounding box center [225, 119] width 230 height 8
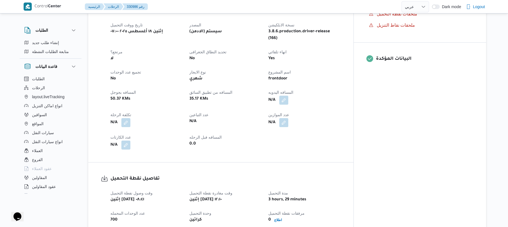
scroll to position [225, 0]
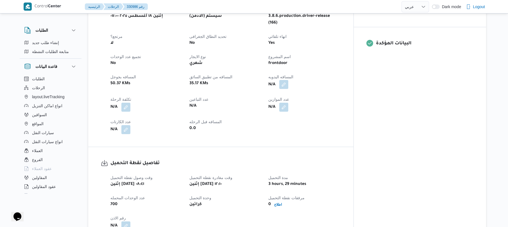
click at [288, 80] on button "button" at bounding box center [283, 84] width 9 height 9
click at [292, 96] on input "المسافه اليدويه" at bounding box center [290, 95] width 56 height 11
type input "120"
click at [338, 99] on span "تاكيد" at bounding box center [334, 93] width 31 height 11
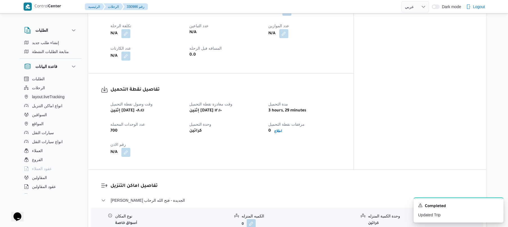
scroll to position [297, 0]
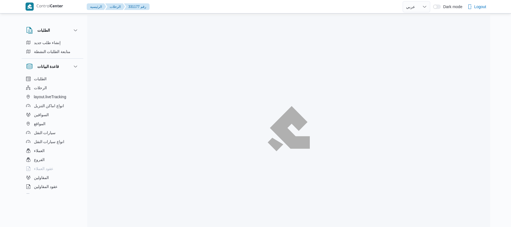
select select "ar"
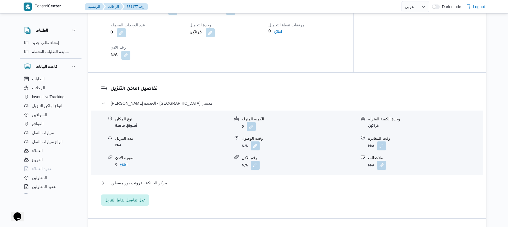
scroll to position [425, 0]
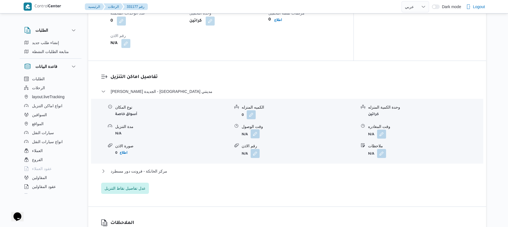
click at [253, 129] on button "button" at bounding box center [254, 133] width 9 height 9
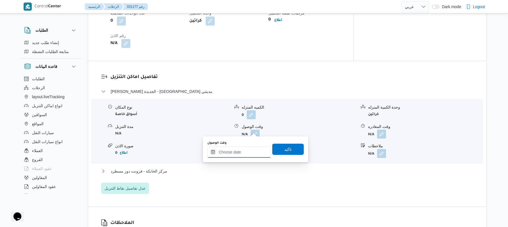
click at [236, 149] on input "وقت الوصول" at bounding box center [239, 152] width 64 height 11
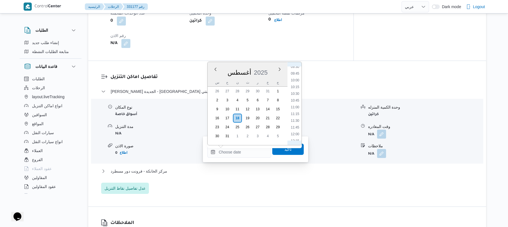
scroll to position [241, 0]
click at [296, 91] on li "09:45" at bounding box center [294, 92] width 13 height 6
type input "١٨/٠٨/٢٠٢٥ ٠٩:٤٥"
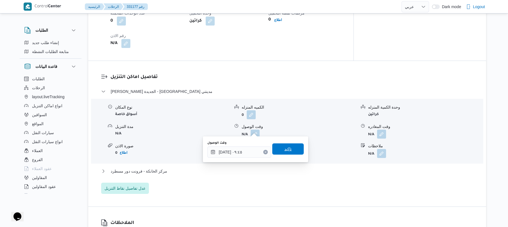
click at [280, 148] on span "تاكيد" at bounding box center [287, 148] width 31 height 11
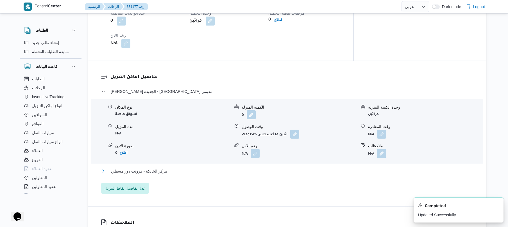
click at [257, 168] on button "مركز الخانكة - فرونت دور مسطرد" at bounding box center [287, 171] width 372 height 7
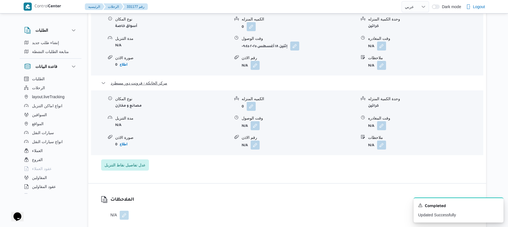
scroll to position [515, 0]
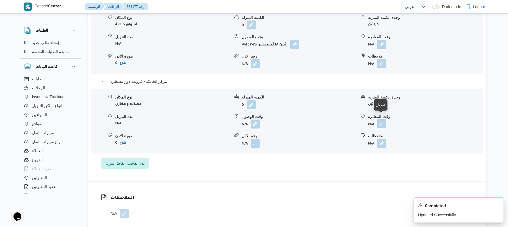
click at [381, 119] on button "button" at bounding box center [381, 123] width 9 height 9
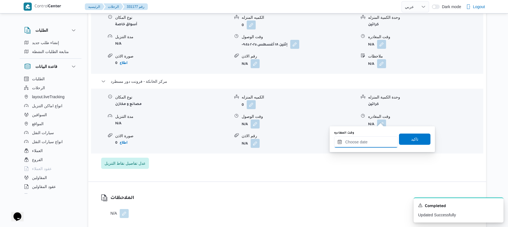
click at [361, 142] on input "وقت المغادره" at bounding box center [366, 141] width 64 height 11
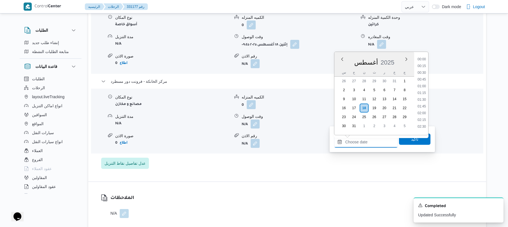
scroll to position [555, 0]
click at [424, 70] on li "21:00" at bounding box center [421, 70] width 13 height 6
type input "١٨/٠٨/٢٠٢٥ ٢١:٠٠"
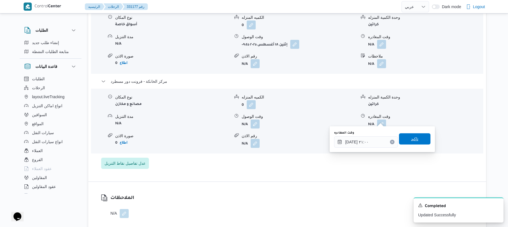
click at [411, 138] on span "تاكيد" at bounding box center [414, 139] width 7 height 7
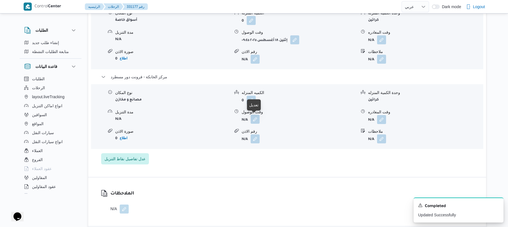
click at [256, 118] on button "button" at bounding box center [254, 119] width 9 height 9
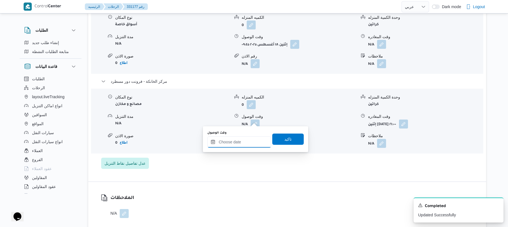
click at [236, 143] on input "وقت الوصول" at bounding box center [239, 141] width 64 height 11
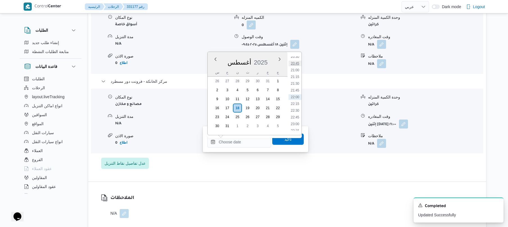
click at [293, 61] on li "20:45" at bounding box center [294, 64] width 13 height 6
type input "١٨/٠٨/٢٠٢٥ ٢٠:٤٥"
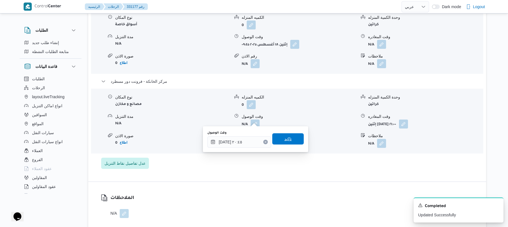
click at [285, 139] on span "تاكيد" at bounding box center [287, 139] width 7 height 7
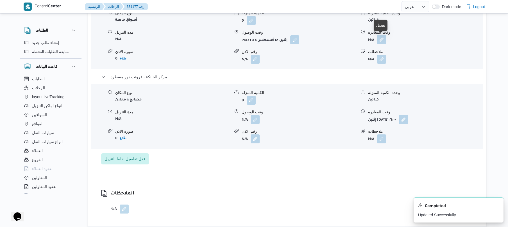
click at [382, 38] on button "button" at bounding box center [381, 39] width 9 height 9
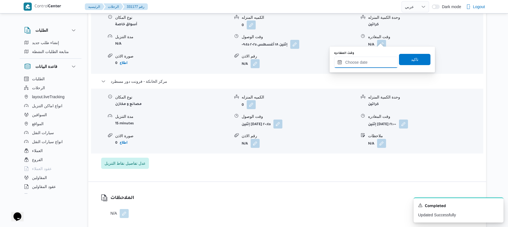
click at [361, 63] on input "وقت المغادره" at bounding box center [366, 62] width 64 height 11
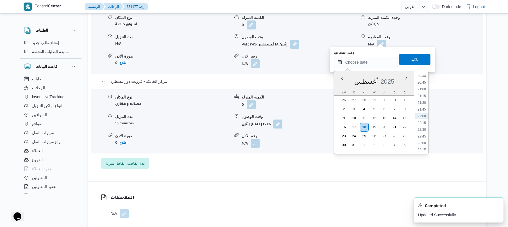
click at [428, 80] on div "Previous Month Next month أغسطس ٢٠٢٥ أغسطس 2025 س ح ن ث ر خ ج 26 27 28 29 30 31…" at bounding box center [381, 113] width 94 height 84
click at [422, 125] on li "20:00" at bounding box center [421, 125] width 13 height 6
type input "١٨/٠٨/٢٠٢٥ ٢٠:٠٠"
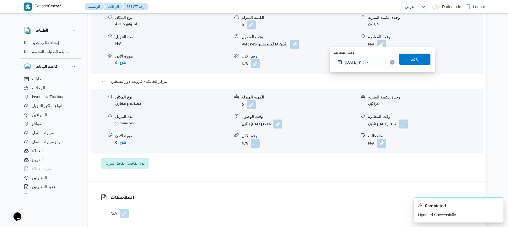
click at [414, 58] on span "تاكيد" at bounding box center [414, 59] width 7 height 7
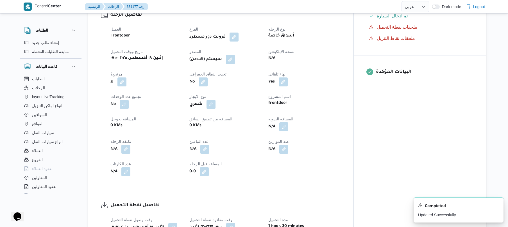
scroll to position [186, 0]
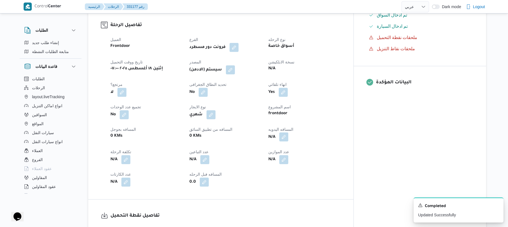
click at [288, 134] on button "button" at bounding box center [283, 137] width 9 height 9
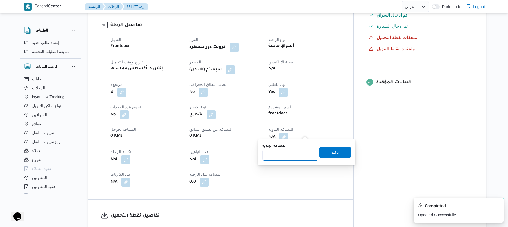
click at [300, 156] on input "المسافه اليدويه" at bounding box center [290, 155] width 56 height 11
type input "120"
click at [342, 151] on span "تاكيد" at bounding box center [334, 152] width 31 height 11
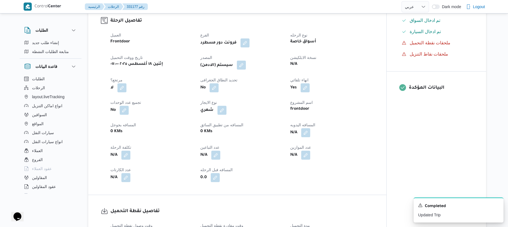
click at [242, 66] on button "button" at bounding box center [241, 65] width 9 height 9
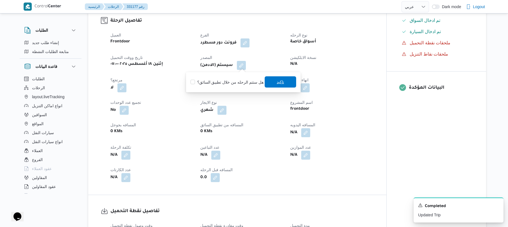
click at [276, 88] on span "تاكيد" at bounding box center [280, 81] width 31 height 11
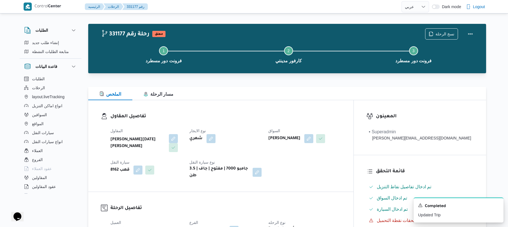
scroll to position [0, 0]
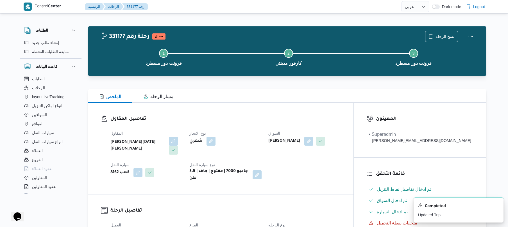
click at [463, 37] on div "نسخ الرحلة" at bounding box center [450, 37] width 58 height 18
click at [466, 37] on button "Actions" at bounding box center [469, 36] width 11 height 11
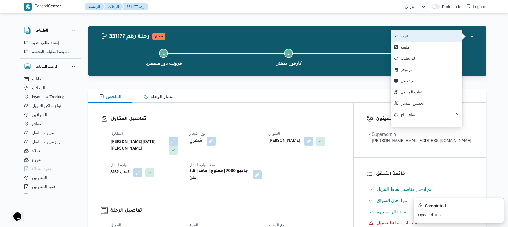
click at [435, 37] on span "تمت" at bounding box center [429, 36] width 58 height 4
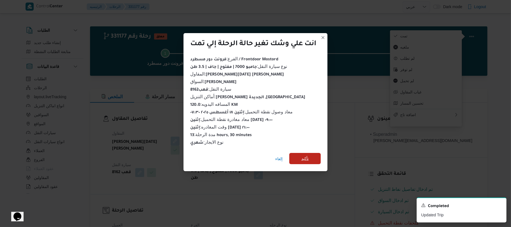
click at [309, 155] on span "تأكيد" at bounding box center [305, 158] width 7 height 7
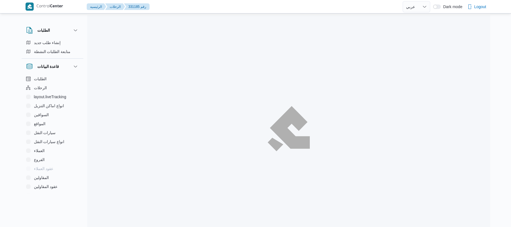
select select "ar"
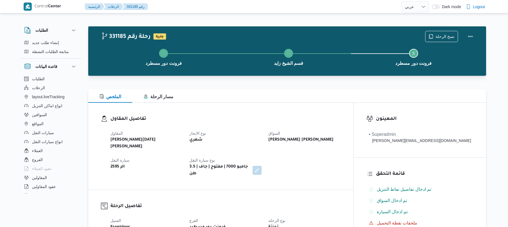
click at [286, 95] on div "الملخص مسار الرحلة" at bounding box center [287, 95] width 398 height 13
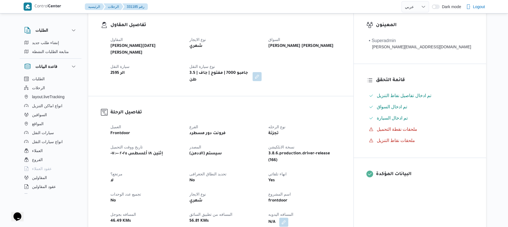
scroll to position [180, 0]
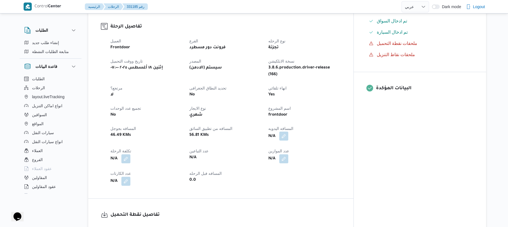
click at [288, 132] on button "button" at bounding box center [283, 136] width 9 height 9
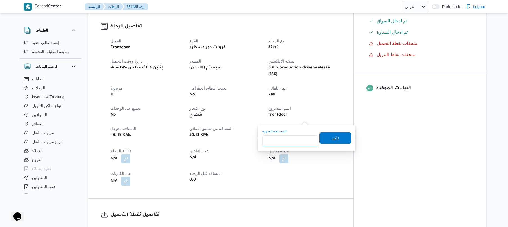
click at [292, 138] on input "المسافه اليدويه" at bounding box center [290, 140] width 56 height 11
type input "130"
click at [320, 140] on span "تاكيد" at bounding box center [334, 137] width 31 height 11
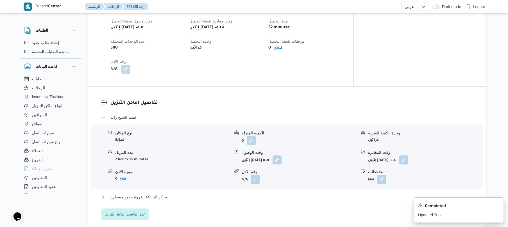
scroll to position [419, 0]
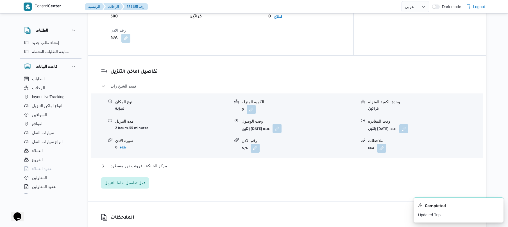
click at [281, 124] on button "button" at bounding box center [276, 128] width 9 height 9
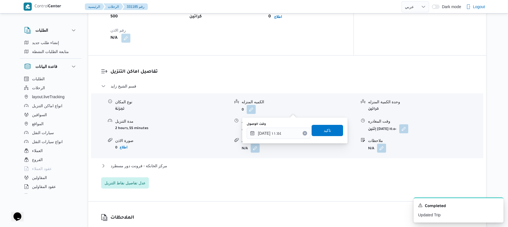
click at [286, 126] on div "وقت الوصول" at bounding box center [279, 124] width 64 height 4
click at [282, 133] on input "١٨/٠٨/٢٠٢٥ ١١:٥٤" at bounding box center [279, 133] width 64 height 11
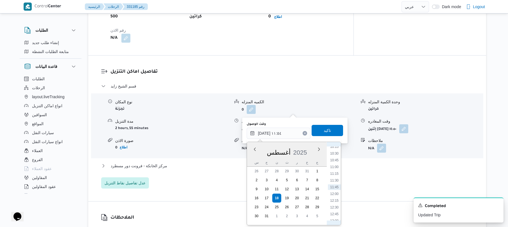
scroll to position [216, 0]
click at [335, 196] on li "09:45" at bounding box center [334, 196] width 13 height 6
type input "١٨/٠٨/٢٠٢٥ ٠٩:٤٥"
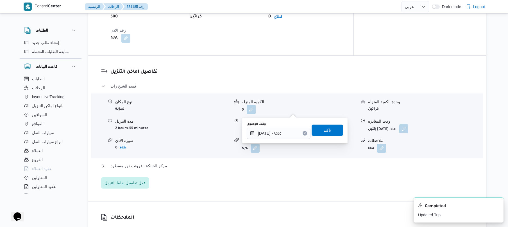
click at [330, 132] on span "تاكيد" at bounding box center [326, 130] width 31 height 11
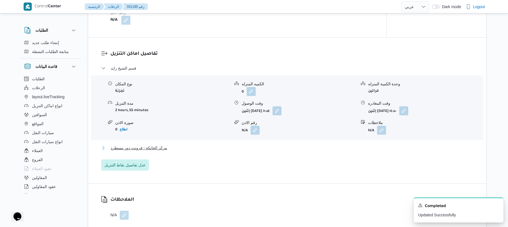
click at [302, 151] on button "مركز الخانكة - فرونت دور مسطرد" at bounding box center [287, 148] width 372 height 7
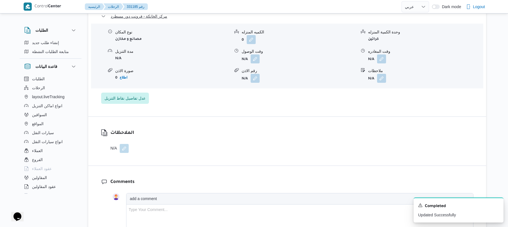
scroll to position [584, 0]
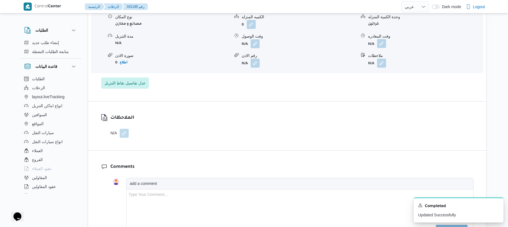
click at [383, 39] on button "button" at bounding box center [381, 43] width 9 height 9
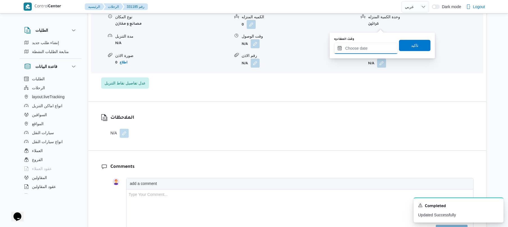
click at [364, 46] on input "وقت المغادره" at bounding box center [366, 48] width 64 height 11
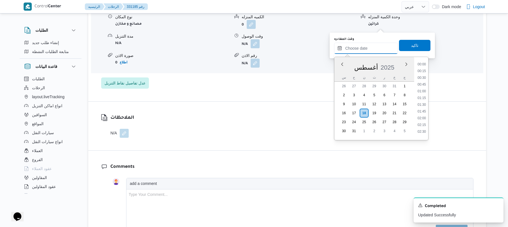
scroll to position [555, 0]
click at [423, 71] on li "20:45" at bounding box center [421, 69] width 13 height 6
type input "١٨/٠٨/٢٠٢٥ ٢٠:٤٥"
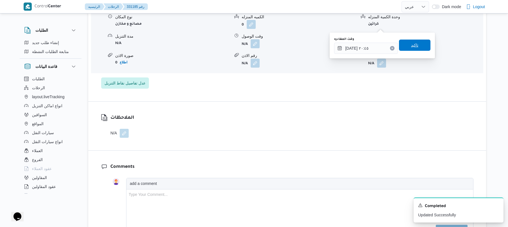
click at [416, 44] on span "تاكيد" at bounding box center [414, 45] width 31 height 11
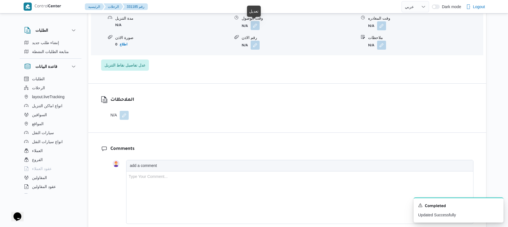
click at [253, 26] on button "button" at bounding box center [254, 25] width 9 height 9
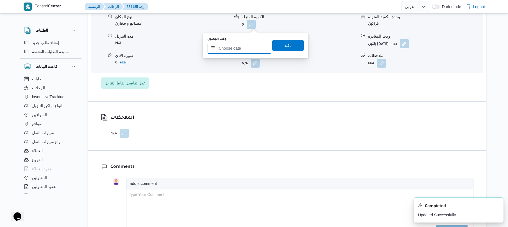
click at [247, 48] on input "وقت الوصول" at bounding box center [239, 48] width 64 height 11
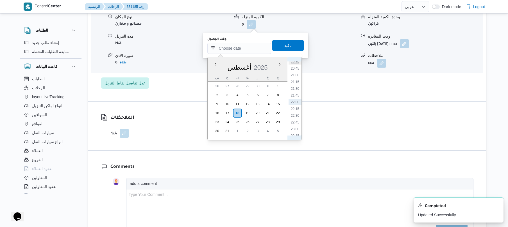
click at [296, 63] on li "20:30" at bounding box center [294, 62] width 13 height 6
type input "١٨/٠٨/٢٠٢٥ ٢٠:٣٠"
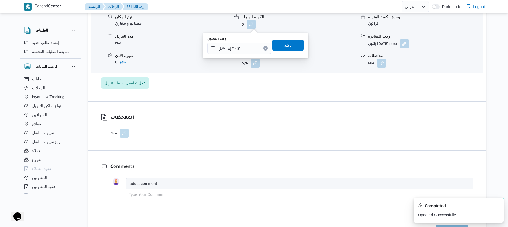
click at [289, 46] on span "تاكيد" at bounding box center [287, 45] width 31 height 11
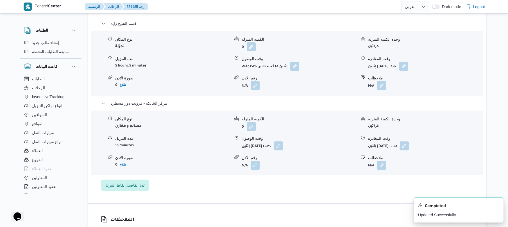
scroll to position [464, 0]
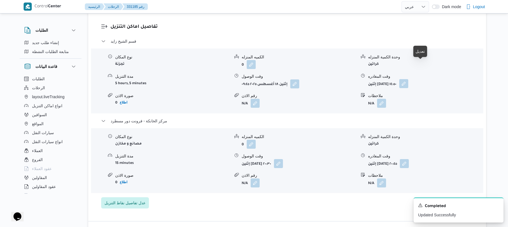
click at [408, 79] on button "button" at bounding box center [403, 83] width 9 height 9
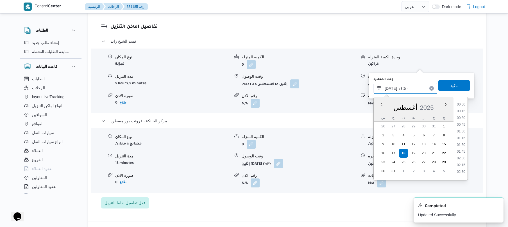
click at [393, 89] on input "١٨/٠٨/٢٠٢٥ ١٤:٥٠" at bounding box center [405, 88] width 64 height 11
click at [460, 145] on li "19:30" at bounding box center [460, 145] width 13 height 6
type input "١٨/٠٨/٢٠٢٥ ١٩:٣٠"
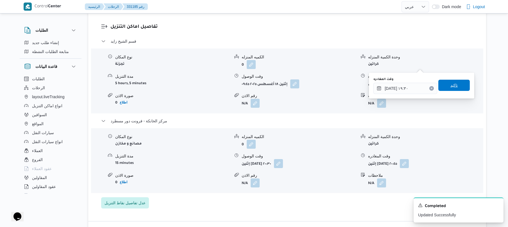
click at [450, 86] on span "تاكيد" at bounding box center [453, 85] width 7 height 7
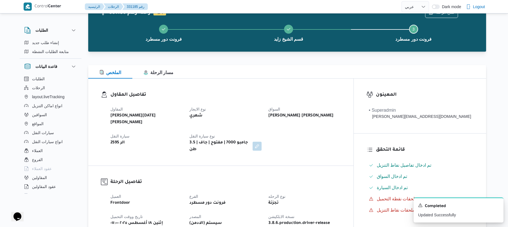
scroll to position [0, 0]
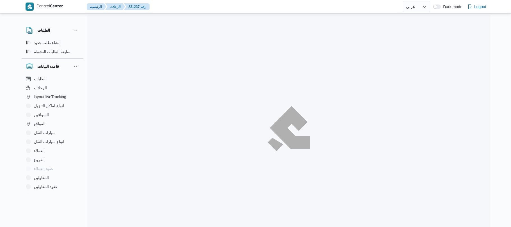
select select "ar"
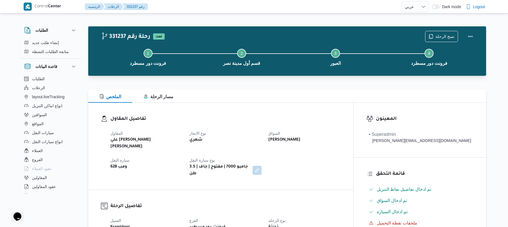
click at [280, 98] on div "الملخص مسار الرحلة" at bounding box center [287, 95] width 398 height 13
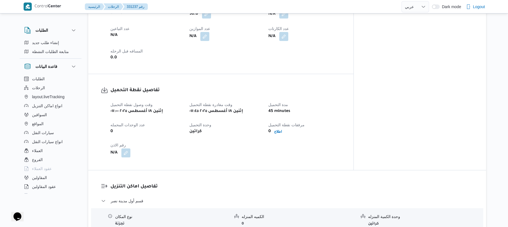
scroll to position [310, 0]
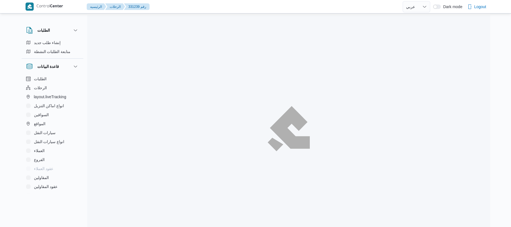
select select "ar"
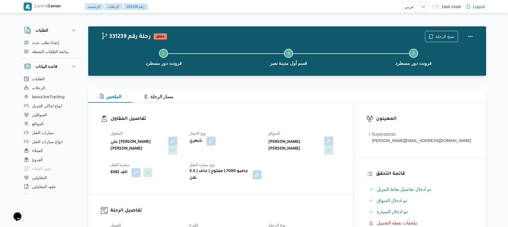
click at [273, 107] on div "تفاصيل المقاول المقاول علي [PERSON_NAME] [PERSON_NAME] نوع الايجار شهري السواق …" at bounding box center [220, 149] width 265 height 92
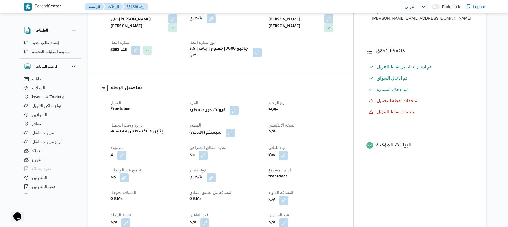
scroll to position [135, 0]
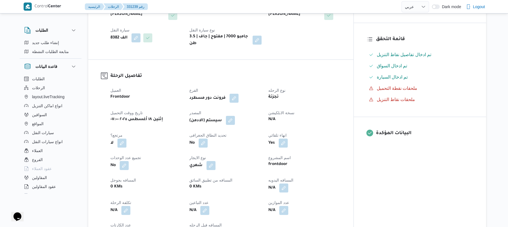
click at [235, 118] on button "button" at bounding box center [230, 120] width 9 height 9
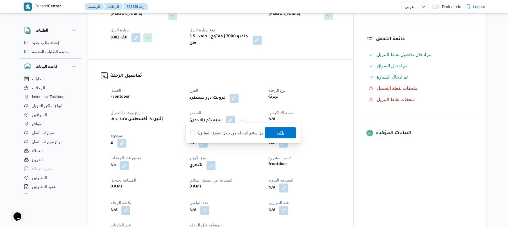
click at [283, 131] on span "تاكيد" at bounding box center [280, 132] width 31 height 11
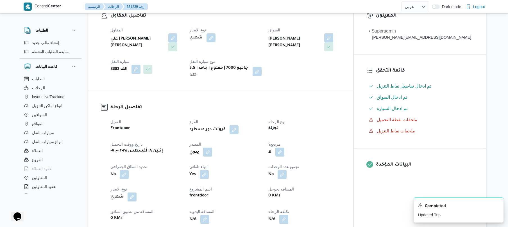
scroll to position [195, 0]
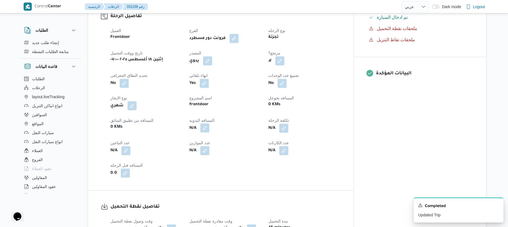
click at [209, 124] on button "button" at bounding box center [204, 128] width 9 height 9
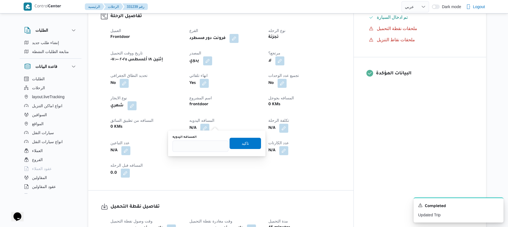
click at [209, 140] on div "المسافه اليدويه" at bounding box center [200, 143] width 56 height 17
click at [207, 146] on input "المسافه اليدويه" at bounding box center [200, 146] width 56 height 11
type input "90"
click at [245, 143] on span "تاكيد" at bounding box center [244, 143] width 7 height 7
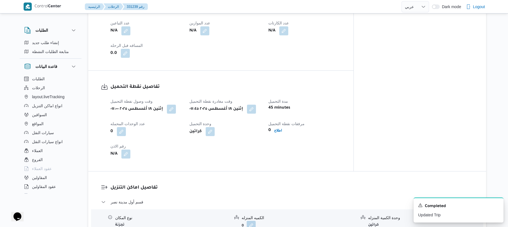
scroll to position [329, 0]
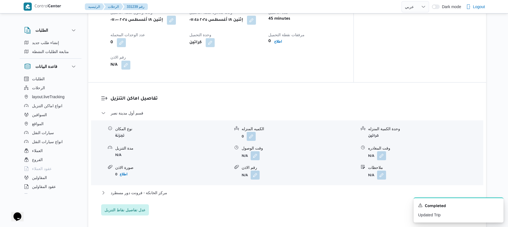
scroll to position [404, 0]
click at [254, 151] on button "button" at bounding box center [254, 154] width 9 height 9
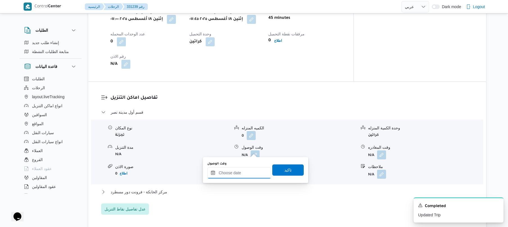
click at [229, 174] on input "وقت الوصول" at bounding box center [239, 172] width 64 height 11
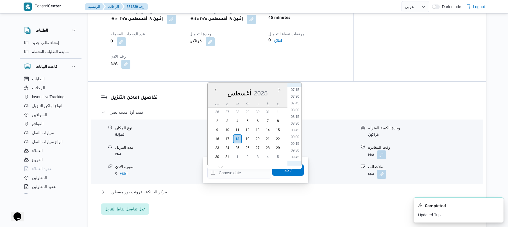
scroll to position [178, 0]
click at [293, 139] on li "08:30" at bounding box center [294, 142] width 13 height 6
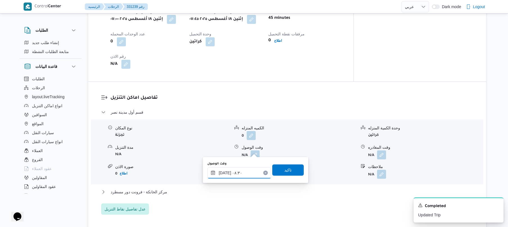
click at [224, 171] on input "[DATE] ٠٨:٣٠" at bounding box center [239, 172] width 64 height 11
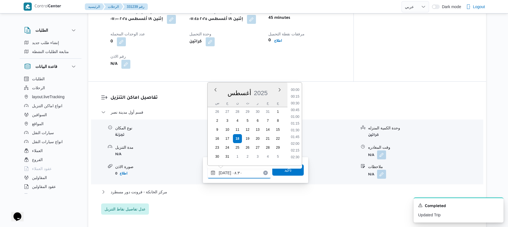
click at [224, 171] on input "[DATE] ٠٨:٣٠" at bounding box center [239, 172] width 64 height 11
type input "[DATE] ٠٨:٢٠"
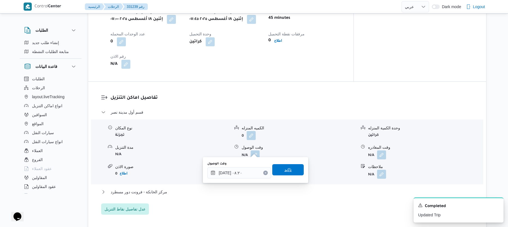
click at [278, 172] on span "تاكيد" at bounding box center [287, 169] width 31 height 11
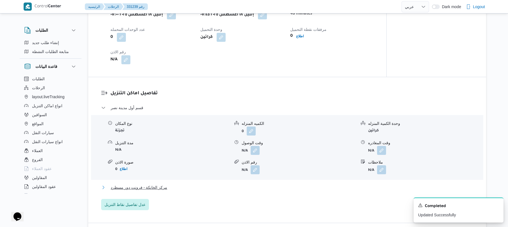
click at [231, 190] on button "مركز الخانكة - فرونت دور مسطرد" at bounding box center [287, 187] width 372 height 7
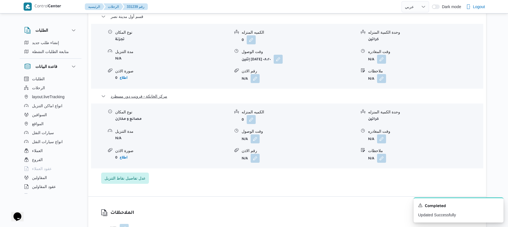
scroll to position [539, 0]
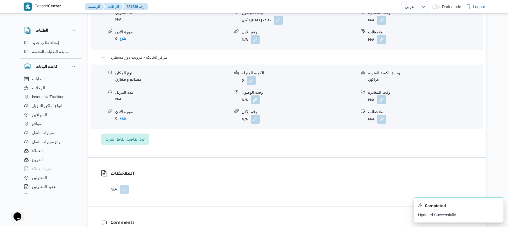
click at [383, 95] on button "button" at bounding box center [381, 99] width 9 height 9
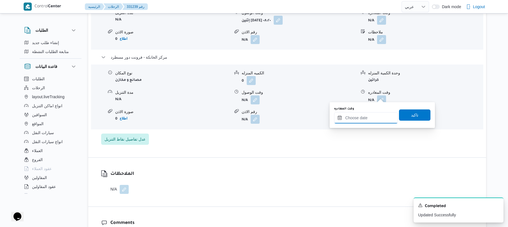
click at [353, 117] on input "وقت المغادره" at bounding box center [366, 117] width 64 height 11
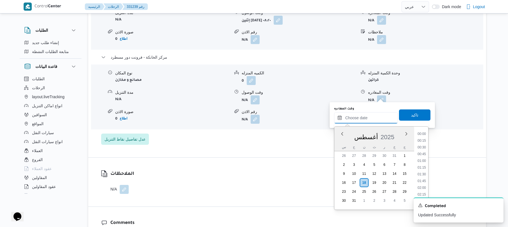
scroll to position [555, 0]
click at [423, 133] on li "20:30" at bounding box center [421, 132] width 13 height 6
type input "[DATE] ٢٠:٣٠"
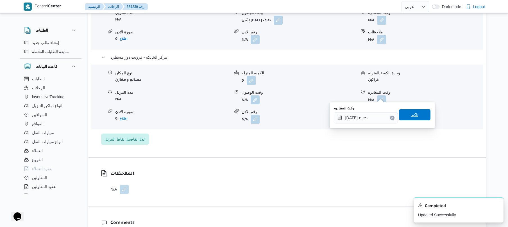
click at [414, 114] on span "تاكيد" at bounding box center [414, 114] width 7 height 7
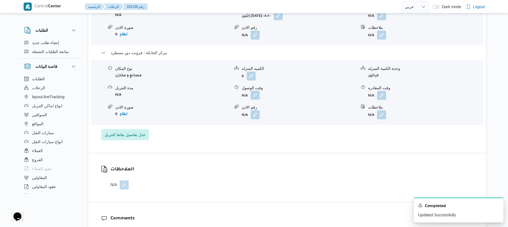
click at [254, 98] on button "button" at bounding box center [254, 95] width 9 height 9
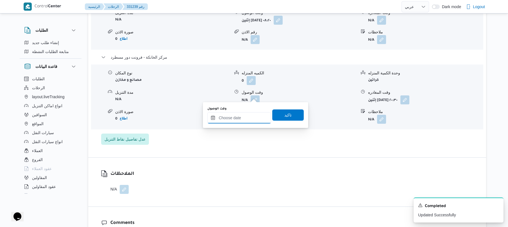
click at [247, 117] on input "وقت الوصول" at bounding box center [239, 117] width 64 height 11
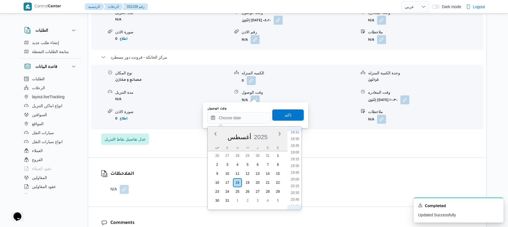
scroll to position [492, 0]
click at [295, 187] on li "20:15" at bounding box center [294, 188] width 13 height 6
type input "[DATE] ٢٠:١٥"
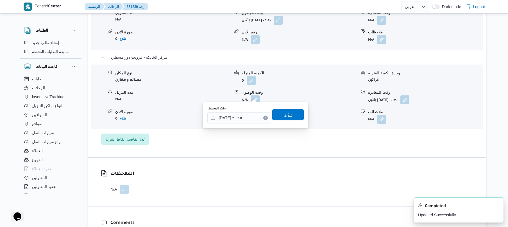
click at [284, 116] on span "تاكيد" at bounding box center [287, 114] width 7 height 7
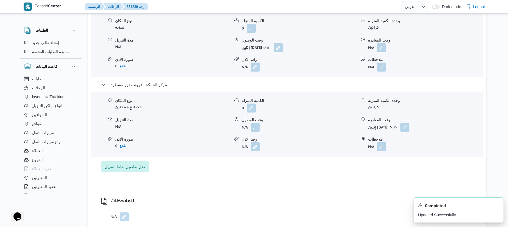
scroll to position [494, 0]
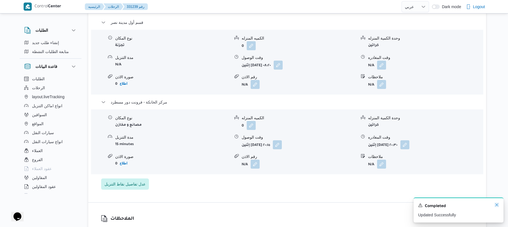
click at [496, 206] on icon "Dismiss toast" at bounding box center [496, 205] width 4 height 4
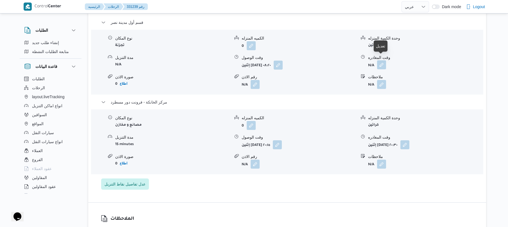
click at [382, 60] on button "button" at bounding box center [381, 64] width 9 height 9
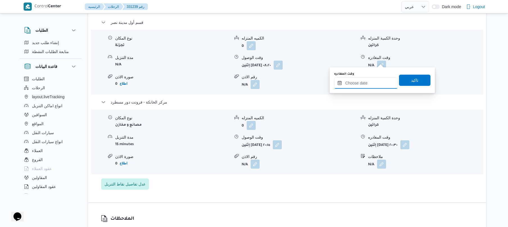
click at [361, 85] on input "وقت المغادره" at bounding box center [366, 83] width 64 height 11
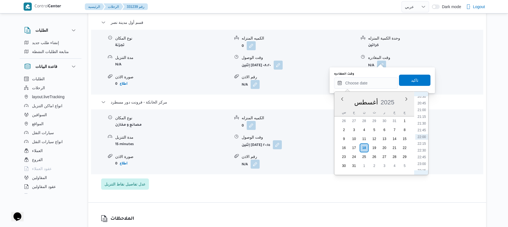
scroll to position [492, 0]
click at [421, 139] on li "19:45" at bounding box center [421, 139] width 13 height 6
type input "١٨/٠٨/٢٠٢٥ ١٩:٤٥"
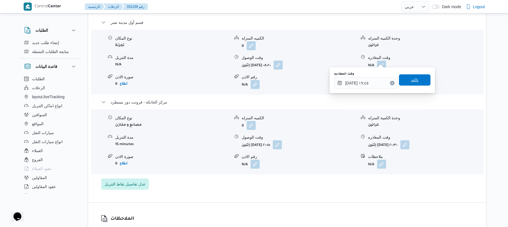
click at [405, 80] on span "تاكيد" at bounding box center [414, 79] width 31 height 11
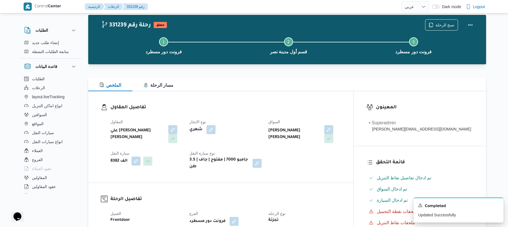
scroll to position [0, 0]
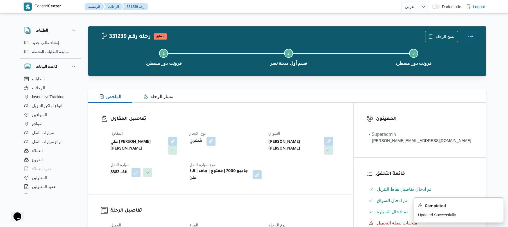
click at [470, 34] on button "Actions" at bounding box center [469, 36] width 11 height 11
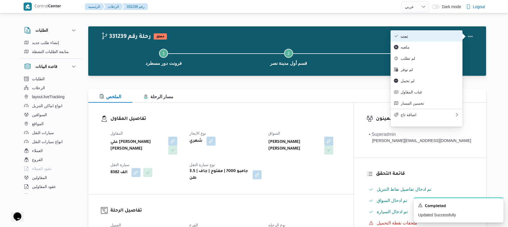
click at [417, 39] on button "تمت" at bounding box center [426, 35] width 72 height 11
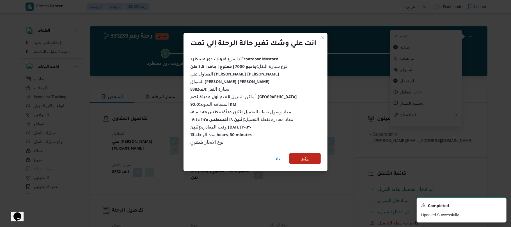
click at [301, 160] on span "تأكيد" at bounding box center [305, 158] width 31 height 11
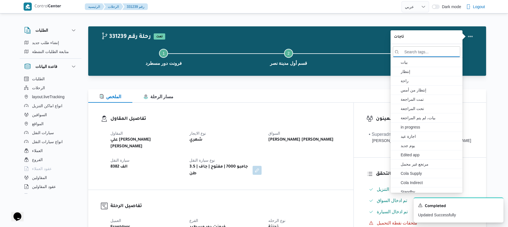
click at [207, 98] on div "الملخص مسار الرحلة" at bounding box center [287, 95] width 398 height 13
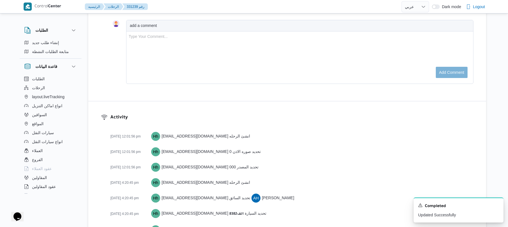
scroll to position [719, 0]
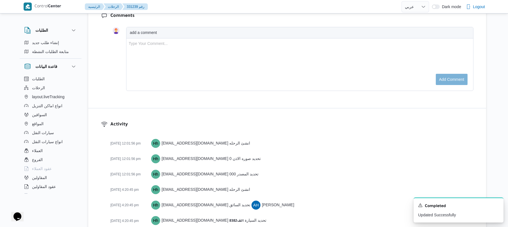
click at [204, 88] on div "Comments add a comment Type Your Comment... Add comment" at bounding box center [287, 54] width 398 height 108
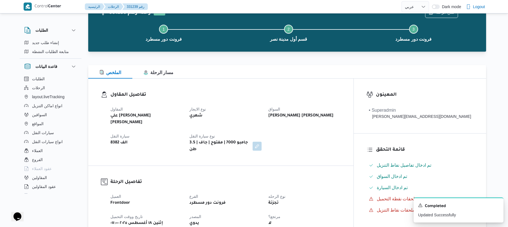
scroll to position [0, 0]
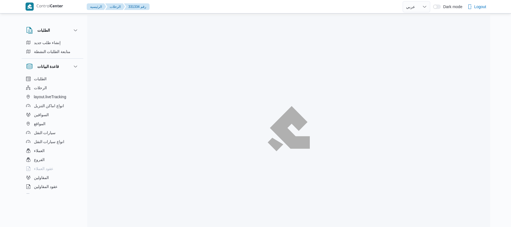
select select "ar"
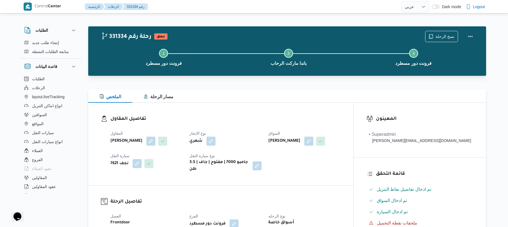
click at [280, 106] on div "تفاصيل المقاول المقاول [PERSON_NAME] [PERSON_NAME] نوع الايجار شهري السواق [PER…" at bounding box center [220, 144] width 265 height 83
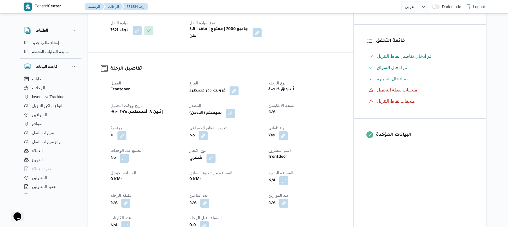
scroll to position [135, 0]
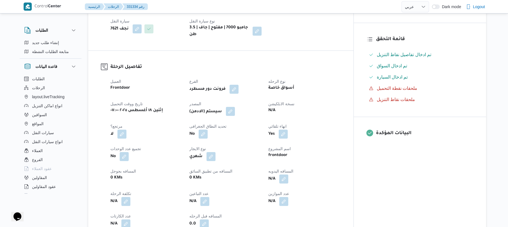
click at [235, 116] on button "button" at bounding box center [230, 111] width 9 height 9
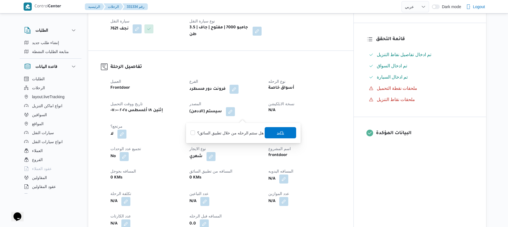
click at [277, 134] on span "تاكيد" at bounding box center [280, 132] width 7 height 7
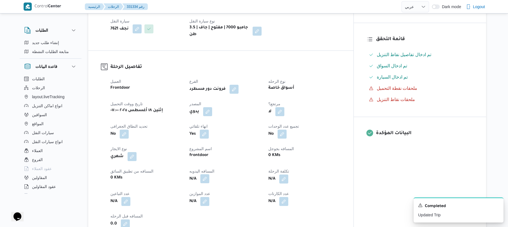
click at [209, 183] on button "button" at bounding box center [204, 178] width 9 height 9
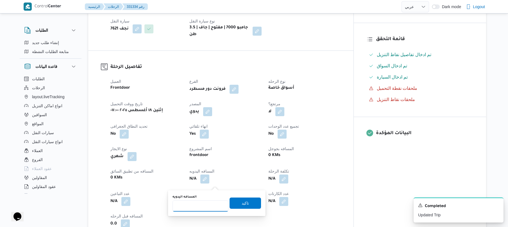
click at [204, 205] on input "المسافه اليدويه" at bounding box center [200, 205] width 56 height 11
type input "120"
click at [241, 204] on span "تاكيد" at bounding box center [244, 203] width 7 height 7
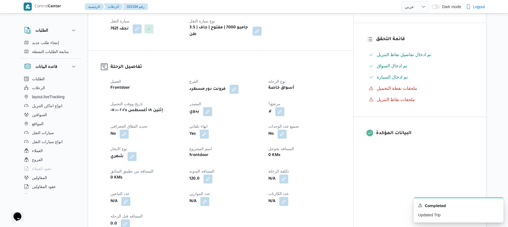
click at [240, 203] on div "N/A" at bounding box center [225, 202] width 73 height 10
click at [341, 117] on div "لا" at bounding box center [304, 112] width 73 height 10
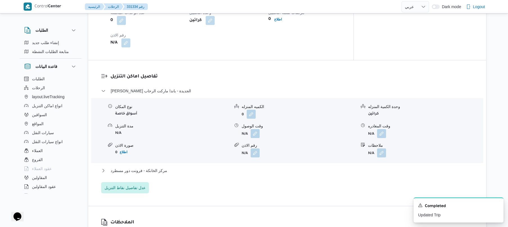
scroll to position [434, 0]
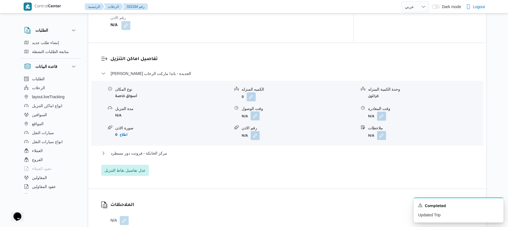
click at [255, 120] on button "button" at bounding box center [254, 115] width 9 height 9
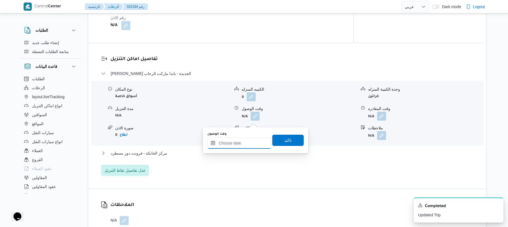
click at [246, 143] on input "وقت الوصول" at bounding box center [239, 143] width 64 height 11
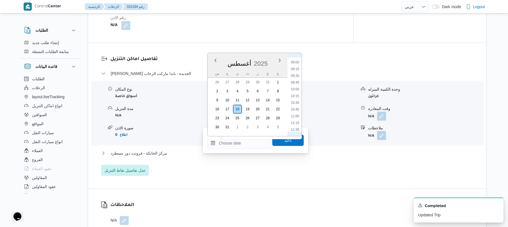
scroll to position [178, 0]
click at [295, 116] on li "08:45" at bounding box center [294, 119] width 13 height 6
type input "[DATE] ٠٨:٤٥"
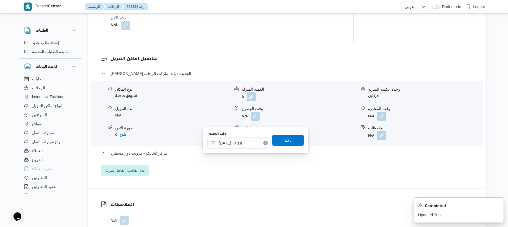
click at [284, 140] on span "تاكيد" at bounding box center [287, 140] width 7 height 7
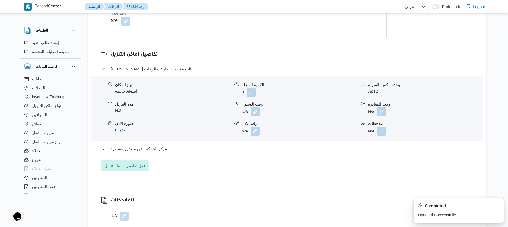
click at [246, 156] on div "مركز الخانكة - فرونت دور مسطرد" at bounding box center [287, 150] width 372 height 11
click at [247, 152] on button "مركز الخانكة - فرونت دور مسطرد" at bounding box center [287, 148] width 372 height 7
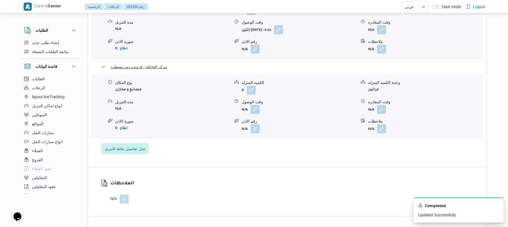
scroll to position [524, 0]
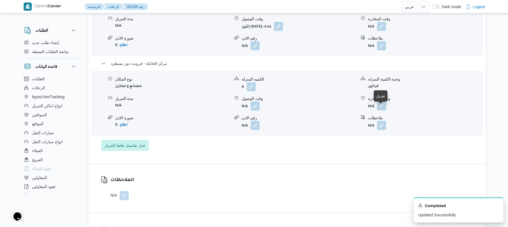
click at [381, 109] on button "button" at bounding box center [381, 105] width 9 height 9
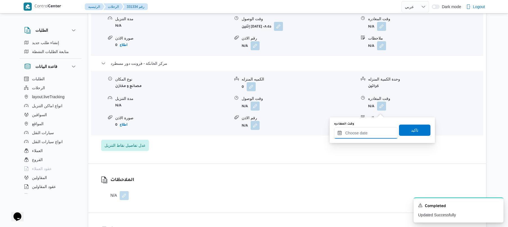
click at [353, 132] on input "وقت المغادره" at bounding box center [366, 132] width 64 height 11
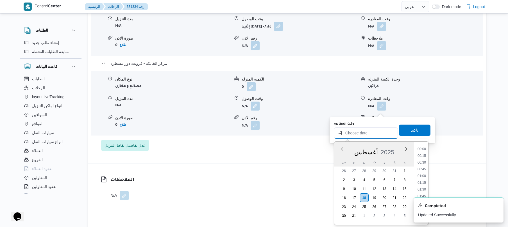
scroll to position [555, 0]
click at [422, 147] on li "20:30" at bounding box center [421, 147] width 13 height 6
type input "[DATE] ٢٠:٣٠"
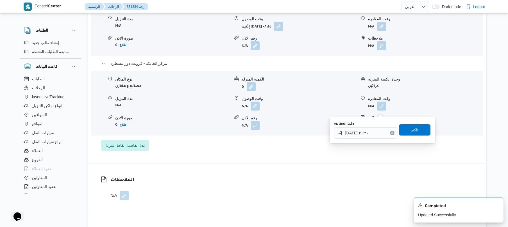
click at [416, 133] on span "تاكيد" at bounding box center [414, 129] width 31 height 11
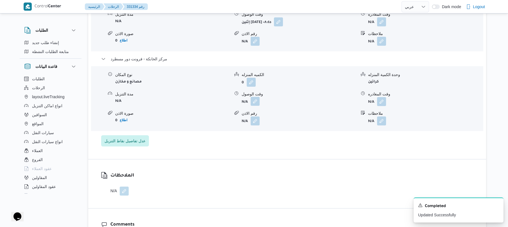
click at [256, 106] on button "button" at bounding box center [254, 101] width 9 height 9
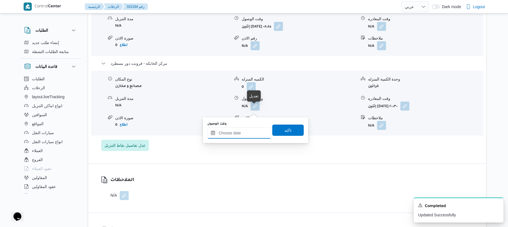
click at [244, 130] on input "وقت الوصول" at bounding box center [239, 132] width 64 height 11
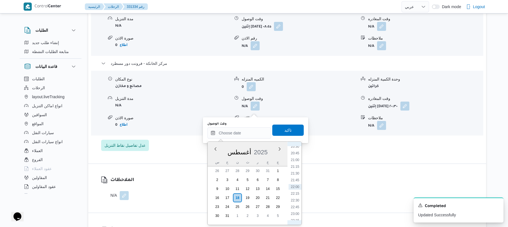
scroll to position [492, 0]
click at [295, 201] on li "20:15" at bounding box center [294, 203] width 13 height 6
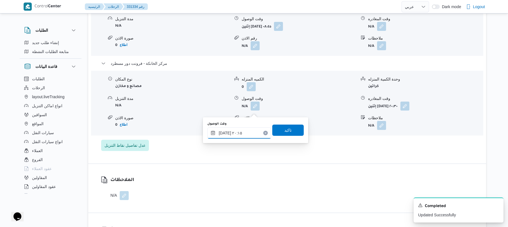
type input "١٨/٠٨/٢٠٢٥ ٢٠:١٥"
click at [291, 130] on span "تاكيد" at bounding box center [287, 129] width 31 height 11
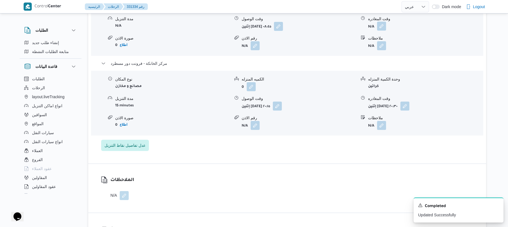
click at [382, 30] on button "button" at bounding box center [381, 26] width 9 height 9
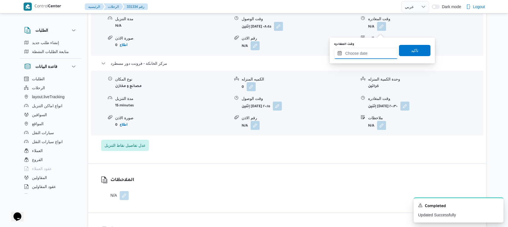
click at [364, 55] on input "وقت المغادره" at bounding box center [366, 53] width 64 height 11
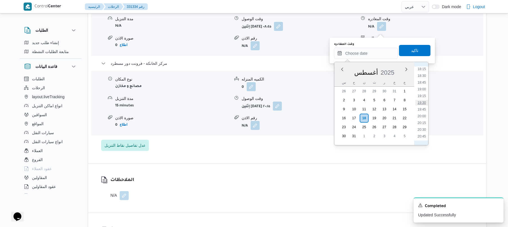
click at [421, 103] on li "19:30" at bounding box center [421, 103] width 13 height 6
type input "١٨/٠٨/٢٠٢٥ ١٩:٣٠"
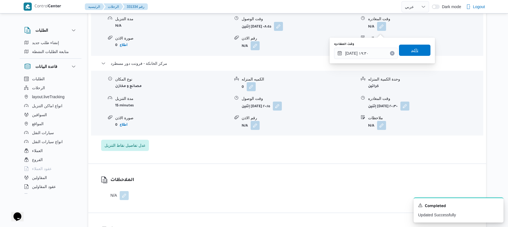
click at [412, 53] on span "تاكيد" at bounding box center [414, 50] width 7 height 7
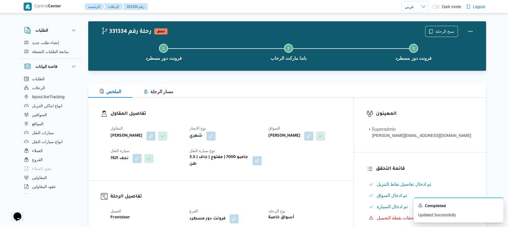
scroll to position [0, 0]
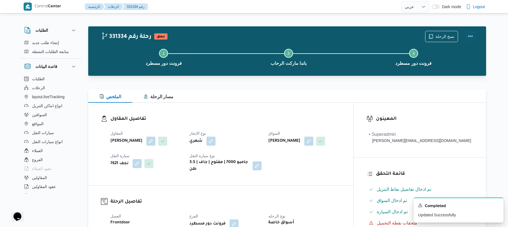
click at [472, 33] on button "Actions" at bounding box center [469, 36] width 11 height 11
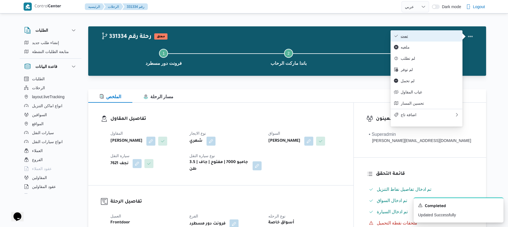
click at [436, 35] on span "تمت" at bounding box center [429, 36] width 58 height 4
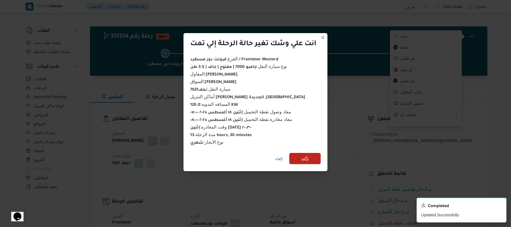
click at [310, 157] on span "تأكيد" at bounding box center [305, 158] width 31 height 11
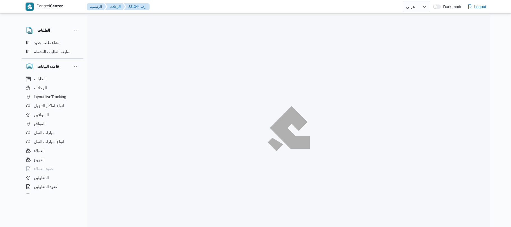
select select "ar"
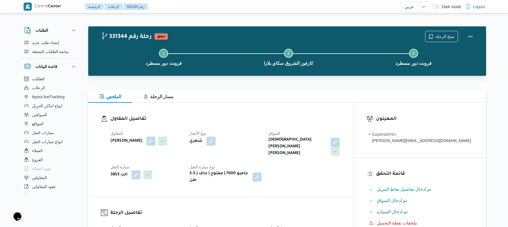
click at [231, 114] on div "تفاصيل المقاول المقاول محمد صلاح عبداللطيف الشريف نوع الايجار شهري السواق اسلام…" at bounding box center [220, 150] width 265 height 94
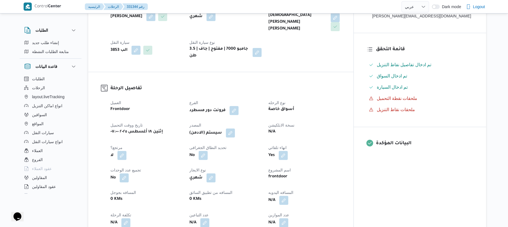
scroll to position [180, 0]
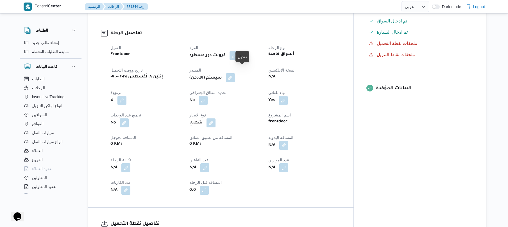
click at [235, 73] on button "button" at bounding box center [230, 77] width 9 height 9
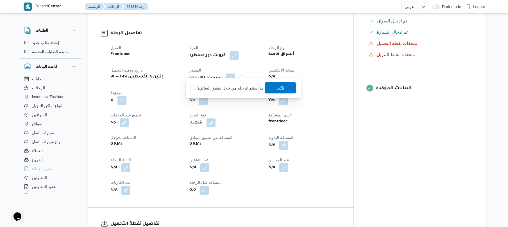
click at [277, 86] on span "تاكيد" at bounding box center [280, 88] width 7 height 7
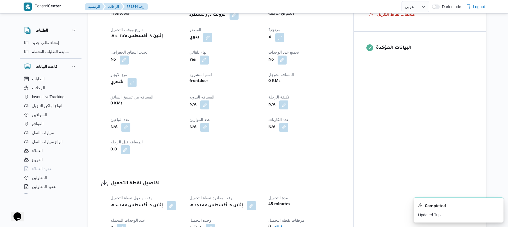
scroll to position [209, 0]
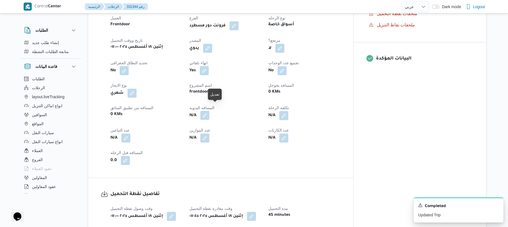
click at [209, 111] on button "button" at bounding box center [204, 115] width 9 height 9
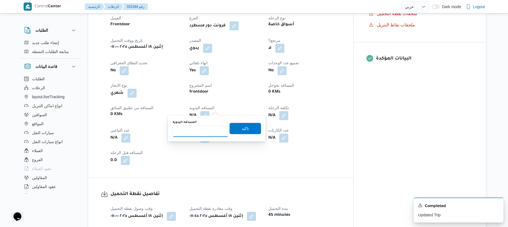
click at [209, 129] on input "المسافه اليدويه" at bounding box center [200, 131] width 56 height 11
type input "120"
click at [244, 129] on span "تاكيد" at bounding box center [244, 128] width 7 height 7
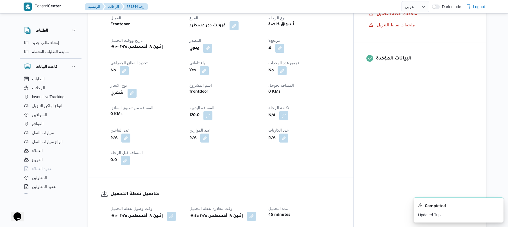
click at [262, 133] on div "N/A" at bounding box center [225, 138] width 73 height 10
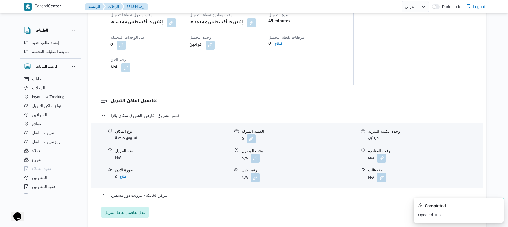
scroll to position [389, 0]
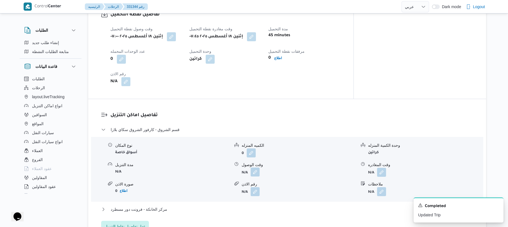
click at [254, 168] on button "button" at bounding box center [254, 172] width 9 height 9
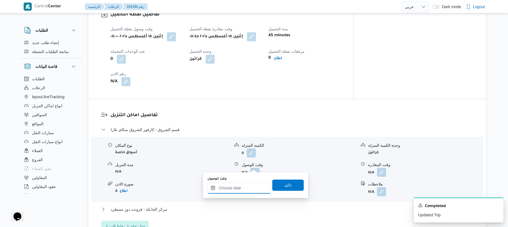
click at [236, 189] on input "وقت الوصول" at bounding box center [239, 188] width 64 height 11
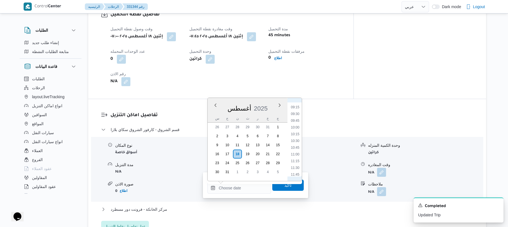
scroll to position [184, 0]
click at [297, 150] on li "08:30" at bounding box center [295, 150] width 13 height 6
type input "١٨/٠٨/٢٠٢٥ ٠٨:٣٠"
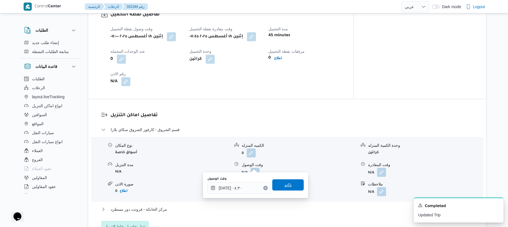
click at [284, 185] on span "تاكيد" at bounding box center [287, 185] width 7 height 7
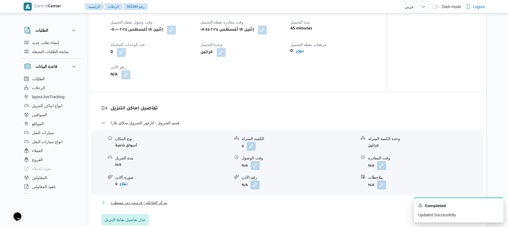
click at [257, 202] on button "مركز الخانكة - فرونت دور مسطرد" at bounding box center [287, 202] width 372 height 7
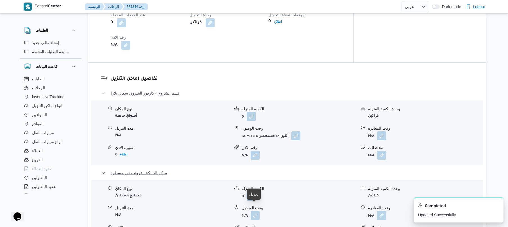
scroll to position [554, 0]
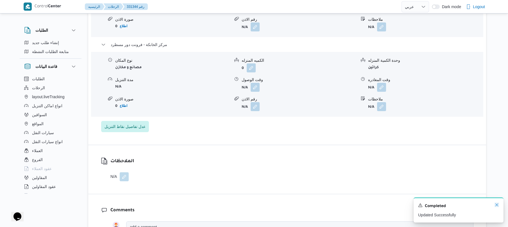
click at [495, 205] on icon "Dismiss toast" at bounding box center [496, 205] width 4 height 4
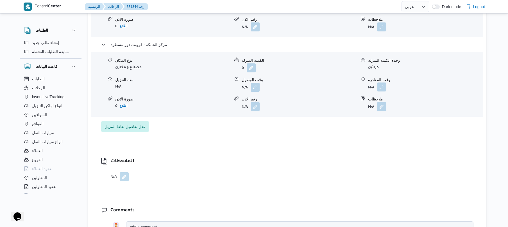
click at [380, 83] on button "button" at bounding box center [381, 87] width 9 height 9
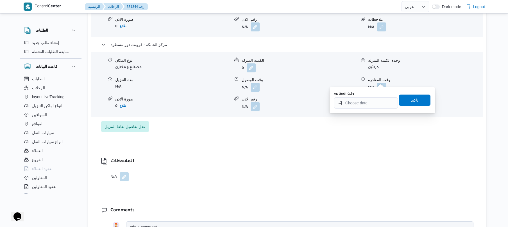
click at [332, 163] on div "الملاحظات N/A" at bounding box center [287, 169] width 398 height 49
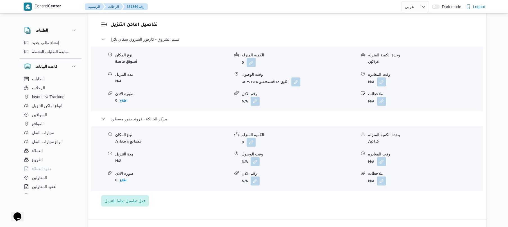
scroll to position [539, 0]
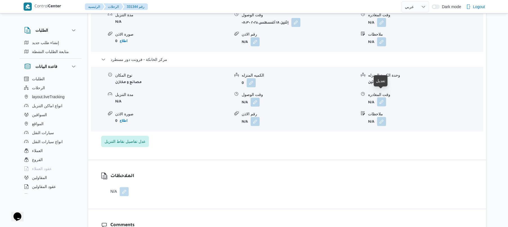
click at [383, 97] on button "button" at bounding box center [381, 101] width 9 height 9
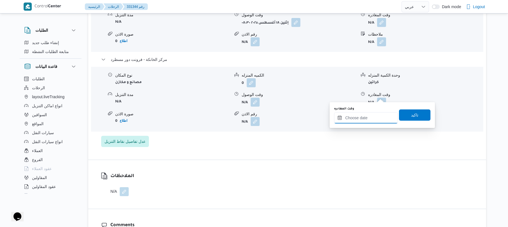
click at [364, 117] on input "وقت المغادره" at bounding box center [366, 117] width 64 height 11
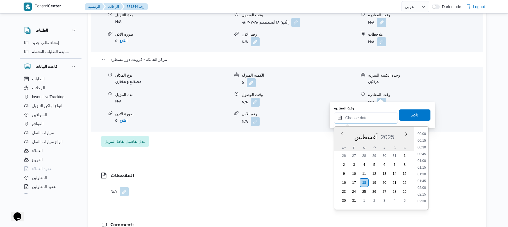
scroll to position [562, 0]
click at [423, 132] on li "20:45" at bounding box center [421, 132] width 13 height 6
type input "١٨/٠٨/٢٠٢٥ ٢٠:٤٥"
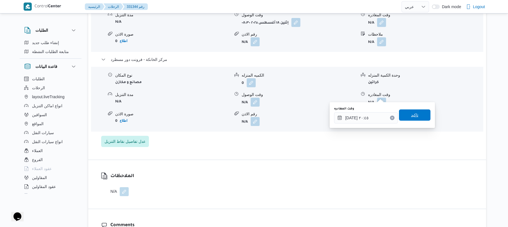
click at [412, 116] on span "تاكيد" at bounding box center [414, 115] width 7 height 7
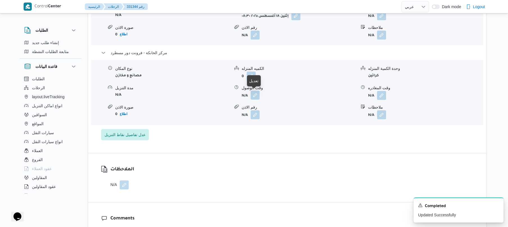
click at [256, 94] on button "button" at bounding box center [254, 95] width 9 height 9
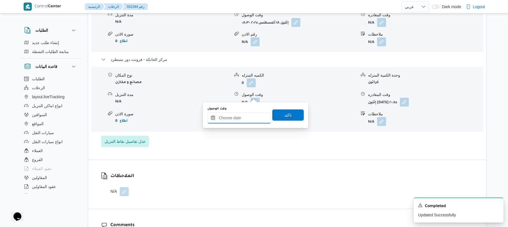
click at [245, 116] on input "وقت الوصول" at bounding box center [239, 117] width 64 height 11
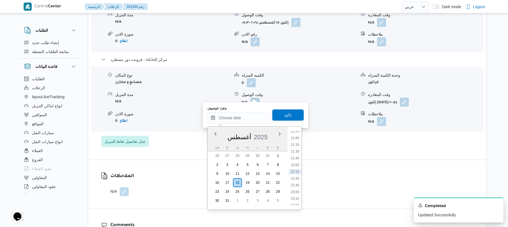
scroll to position [499, 0]
click at [292, 133] on li "18:30" at bounding box center [294, 134] width 13 height 6
type input "١٨/٠٨/٢٠٢٥ ١٨:٣٠"
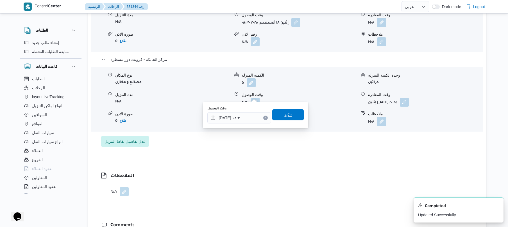
click at [289, 116] on span "تاكيد" at bounding box center [287, 114] width 31 height 11
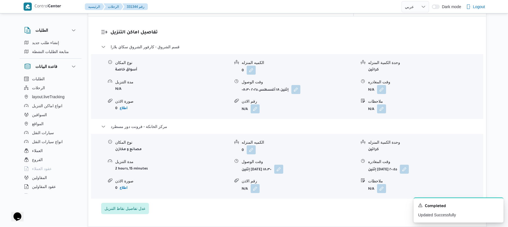
scroll to position [464, 0]
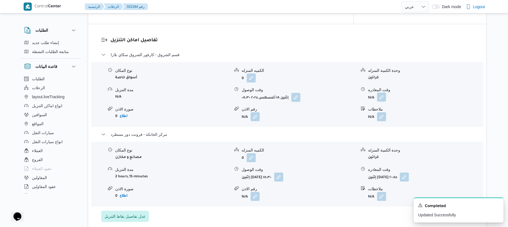
click at [382, 93] on button "button" at bounding box center [381, 97] width 9 height 9
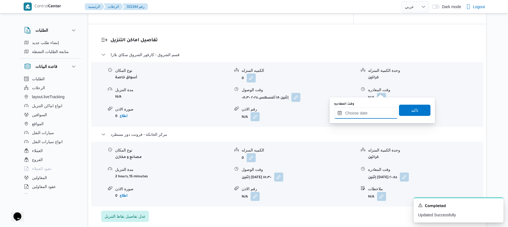
click at [367, 111] on input "وقت المغادره" at bounding box center [366, 113] width 64 height 11
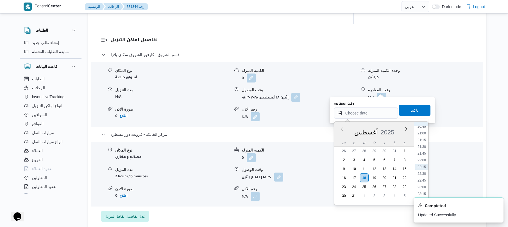
scroll to position [499, 0]
click at [422, 162] on li "19:45" at bounding box center [421, 163] width 13 height 6
type input "١٨/٠٨/٢٠٢٥ ١٩:٤٥"
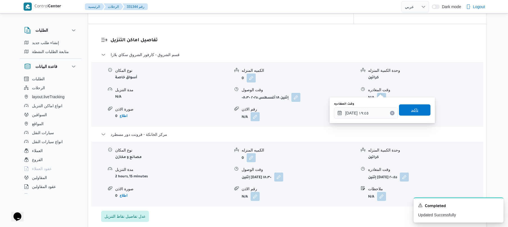
click at [417, 112] on span "تاكيد" at bounding box center [414, 109] width 31 height 11
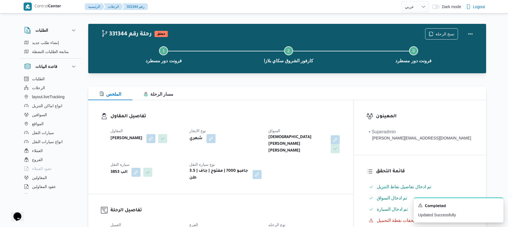
scroll to position [0, 0]
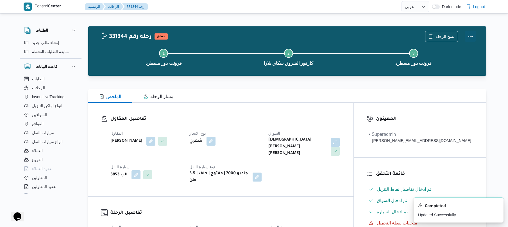
click at [469, 37] on button "Actions" at bounding box center [469, 36] width 11 height 11
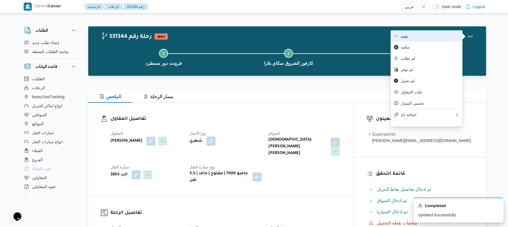
click at [424, 37] on span "تمت" at bounding box center [429, 36] width 58 height 4
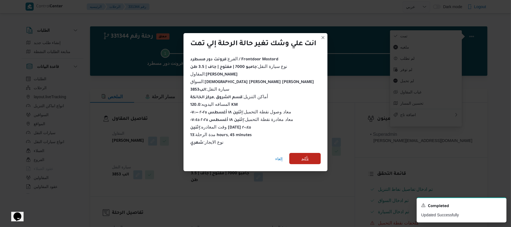
click at [312, 156] on span "تأكيد" at bounding box center [305, 158] width 31 height 11
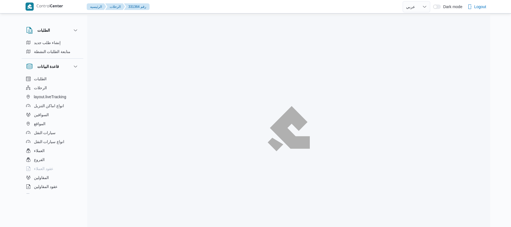
select select "ar"
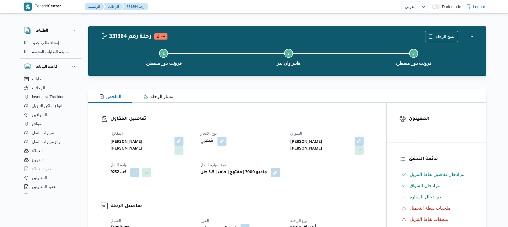
click at [261, 94] on div "الملخص مسار الرحلة" at bounding box center [287, 95] width 398 height 13
click at [284, 112] on div "تفاصيل المقاول المقاول عليوه سراج الدين عليوه محمد نوع الايجار شهري السواق نور …" at bounding box center [237, 146] width 298 height 87
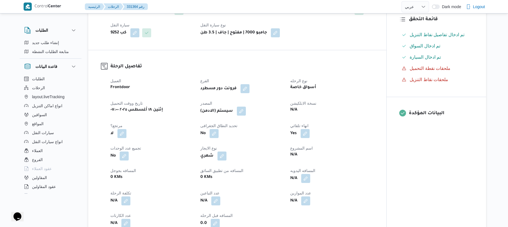
scroll to position [150, 0]
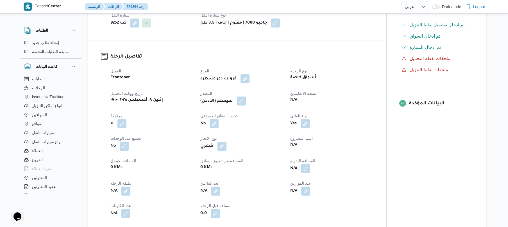
click at [244, 102] on button "button" at bounding box center [241, 101] width 9 height 9
click at [270, 119] on span "تاكيد" at bounding box center [280, 117] width 31 height 11
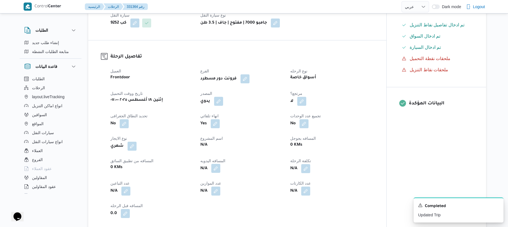
click at [216, 169] on button "button" at bounding box center [215, 168] width 9 height 9
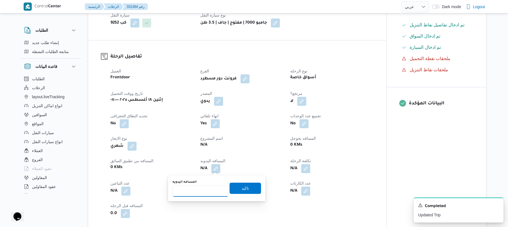
click at [208, 193] on input "المسافه اليدويه" at bounding box center [200, 191] width 56 height 11
type input "120"
click at [235, 190] on span "تاكيد" at bounding box center [244, 188] width 31 height 11
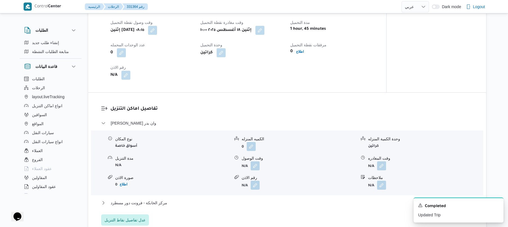
scroll to position [389, 0]
click at [260, 165] on form "N/A" at bounding box center [298, 165] width 115 height 9
click at [256, 165] on button "button" at bounding box center [254, 165] width 9 height 9
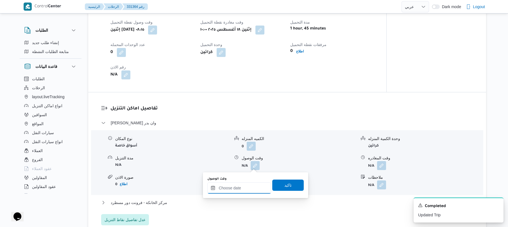
click at [244, 189] on input "وقت الوصول" at bounding box center [239, 188] width 64 height 11
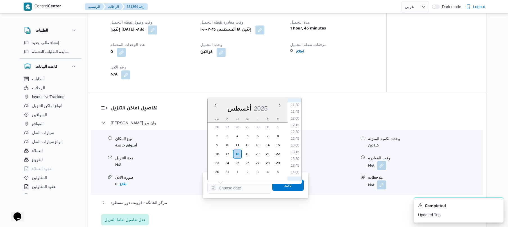
scroll to position [247, 0]
click at [296, 147] on li "10:45" at bounding box center [294, 148] width 13 height 6
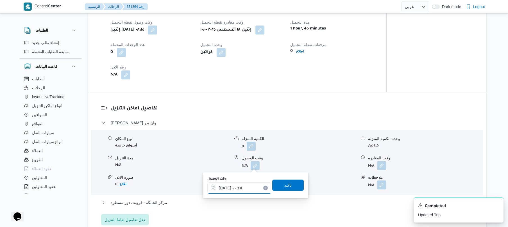
click at [225, 186] on input "١٨/٠٨/٢٠٢٥ ١٠:٤٥" at bounding box center [239, 188] width 64 height 11
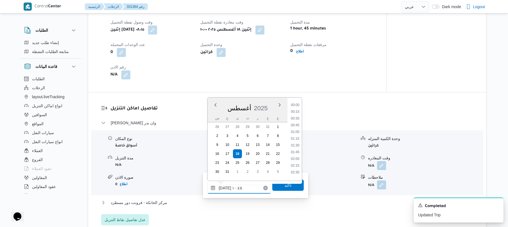
click at [225, 186] on input "١٨/٠٨/٢٠٢٥ ١٠:٤٥" at bounding box center [239, 188] width 64 height 11
type input "١٨/٠٨/٢٠٢٥ ١٠:50"
click at [276, 185] on span "تاكيد" at bounding box center [287, 184] width 31 height 11
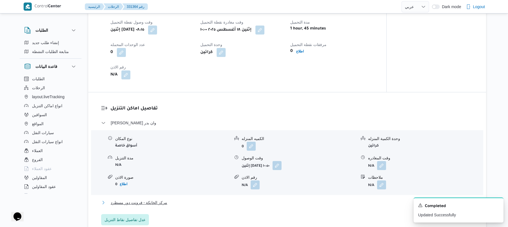
click at [257, 200] on button "مركز الخانكة - فرونت دور مسطرد" at bounding box center [287, 202] width 372 height 7
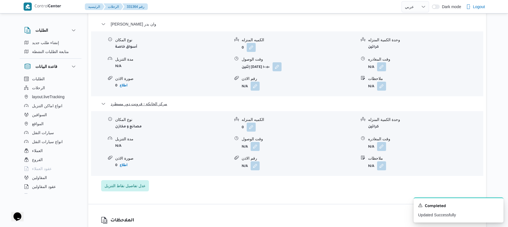
scroll to position [509, 0]
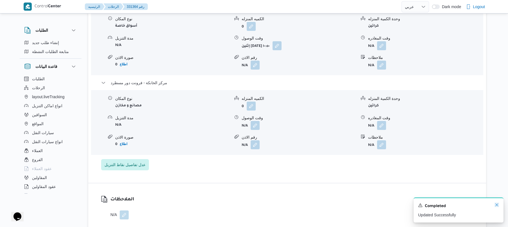
click at [496, 204] on icon "Dismiss toast" at bounding box center [496, 205] width 4 height 4
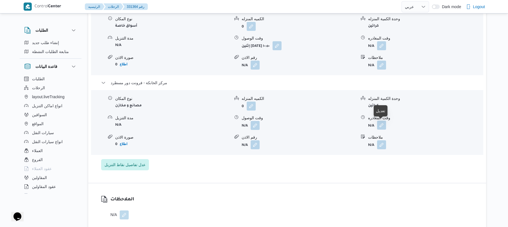
click at [380, 122] on button "button" at bounding box center [381, 125] width 9 height 9
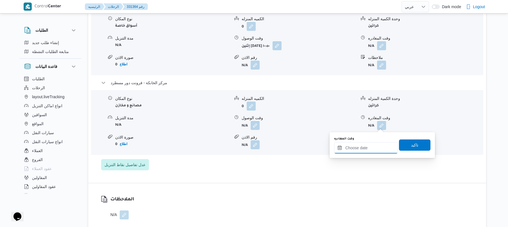
click at [366, 147] on input "وقت المغادره" at bounding box center [366, 147] width 64 height 11
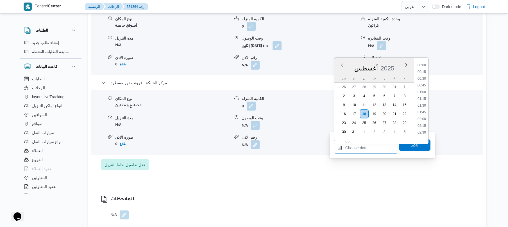
scroll to position [562, 0]
click at [422, 63] on li "20:45" at bounding box center [421, 63] width 13 height 6
type input "١٨/٠٨/٢٠٢٥ ٢٠:٤٥"
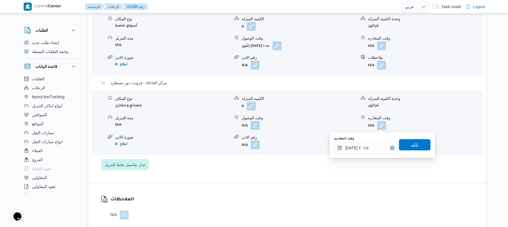
click at [401, 143] on span "تاكيد" at bounding box center [414, 144] width 31 height 11
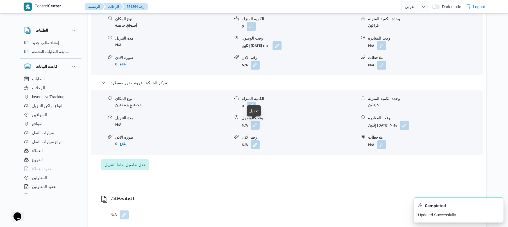
click at [254, 128] on button "button" at bounding box center [254, 125] width 9 height 9
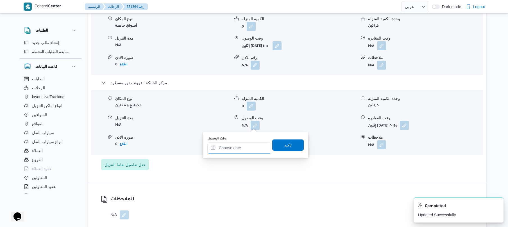
click at [246, 144] on div at bounding box center [239, 147] width 64 height 11
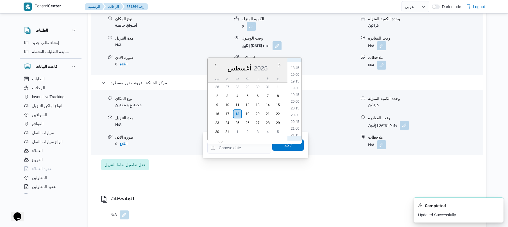
scroll to position [499, 0]
click at [296, 111] on li "20:15" at bounding box center [294, 112] width 13 height 6
type input "١٨/٠٨/٢٠٢٥ ٢٠:١٥"
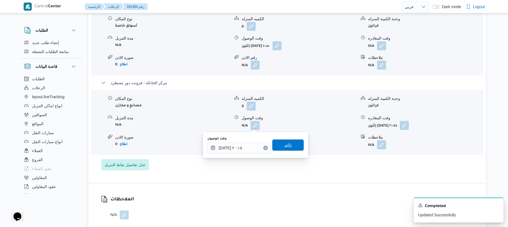
click at [286, 145] on span "تاكيد" at bounding box center [287, 145] width 7 height 7
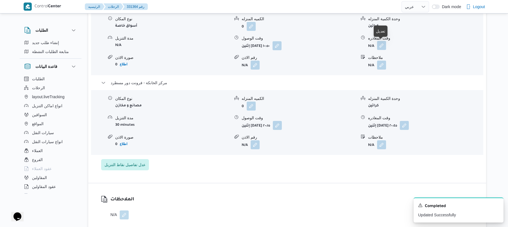
click at [382, 45] on button "button" at bounding box center [381, 45] width 9 height 9
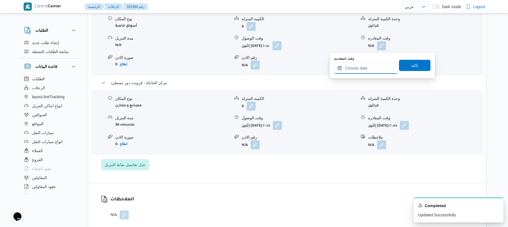
click at [365, 68] on input "وقت المغادره" at bounding box center [366, 68] width 64 height 11
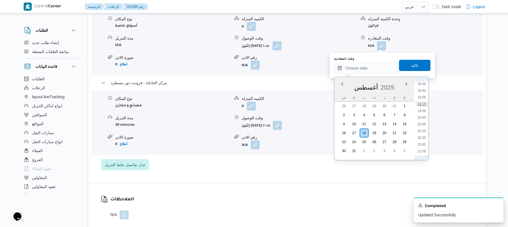
click at [421, 103] on li "19:15" at bounding box center [421, 104] width 13 height 6
type input "١٨/٠٨/٢٠٢٥ ١٩:١٥"
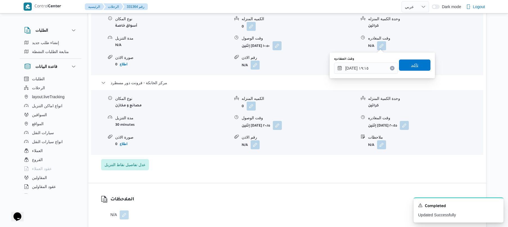
click at [418, 67] on span "تاكيد" at bounding box center [414, 65] width 31 height 11
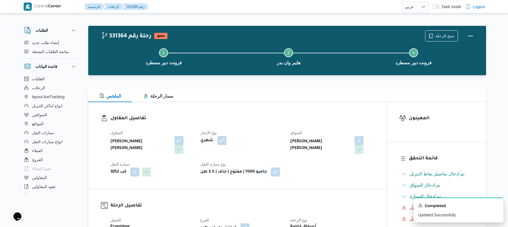
scroll to position [0, 0]
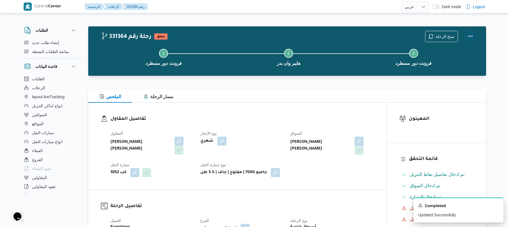
click at [469, 33] on button "Actions" at bounding box center [469, 36] width 11 height 11
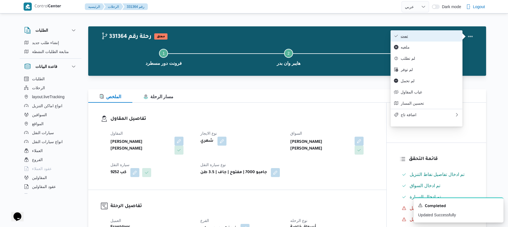
click at [431, 39] on button "تمت" at bounding box center [426, 35] width 72 height 11
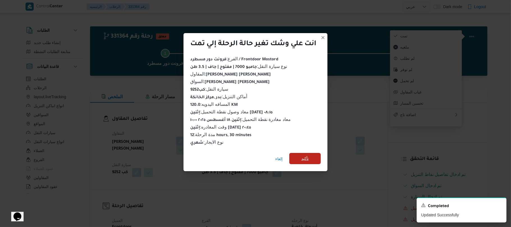
click at [309, 153] on span "تأكيد" at bounding box center [305, 158] width 31 height 11
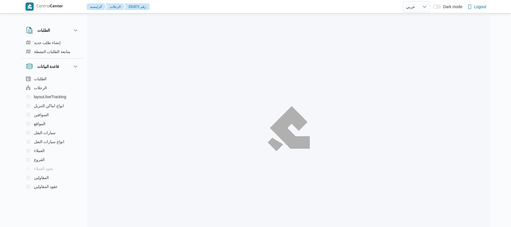
select select "ar"
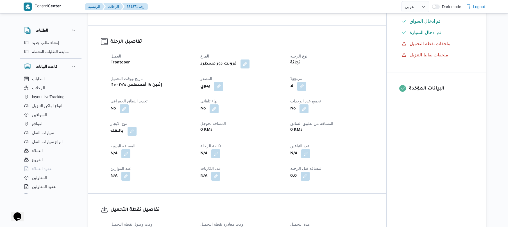
scroll to position [180, 0]
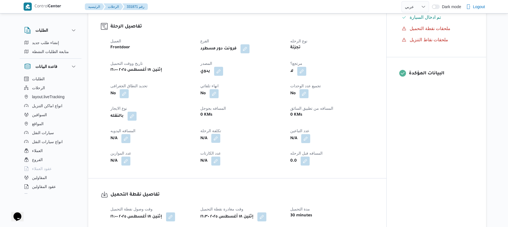
click at [217, 138] on button "button" at bounding box center [215, 138] width 9 height 9
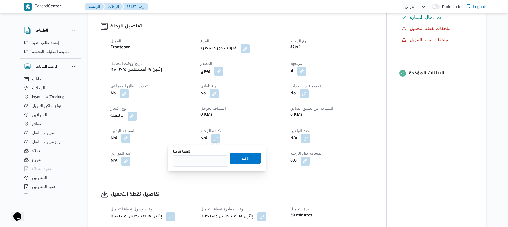
click at [126, 139] on button "button" at bounding box center [125, 138] width 9 height 9
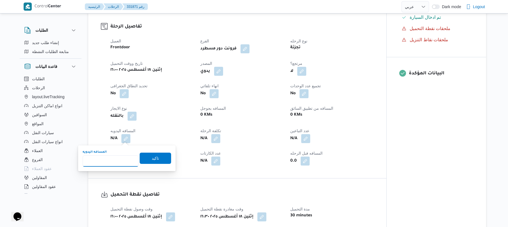
click at [123, 159] on input "المسافه اليدويه" at bounding box center [111, 161] width 56 height 11
type input "60"
click at [147, 158] on span "تاكيد" at bounding box center [155, 157] width 31 height 11
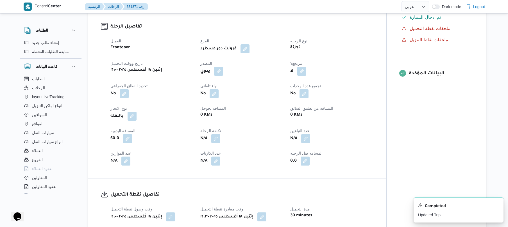
click at [252, 157] on div "N/A" at bounding box center [242, 161] width 84 height 10
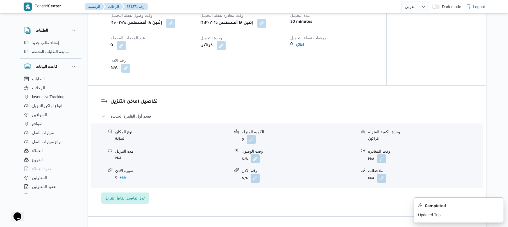
scroll to position [374, 0]
click at [257, 159] on button "button" at bounding box center [254, 157] width 9 height 9
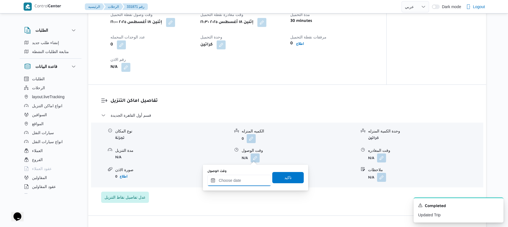
click at [241, 181] on input "وقت الوصول" at bounding box center [239, 180] width 64 height 11
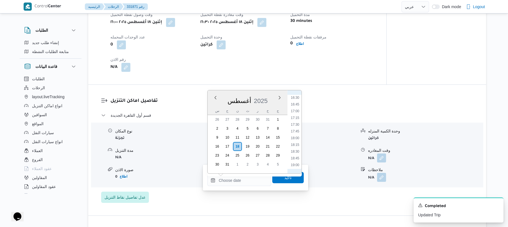
scroll to position [436, 0]
click at [297, 126] on li "17:15" at bounding box center [294, 127] width 13 height 6
type input "[DATE] ١٧:١٥"
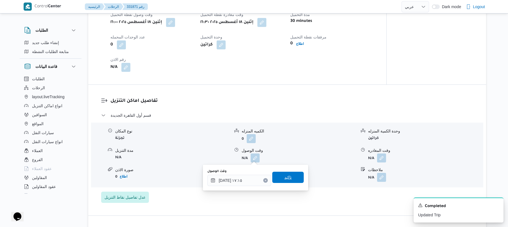
click at [286, 177] on span "تاكيد" at bounding box center [287, 177] width 7 height 7
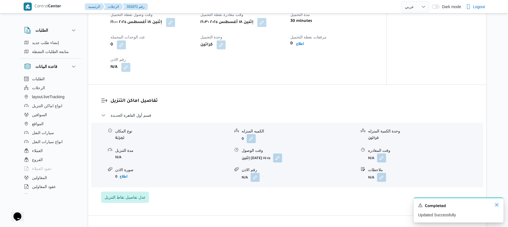
click at [497, 205] on icon "Dismiss toast" at bounding box center [496, 205] width 3 height 3
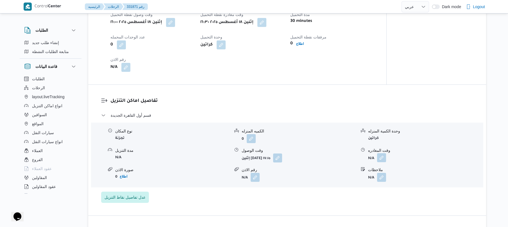
click at [380, 158] on button "button" at bounding box center [381, 157] width 9 height 9
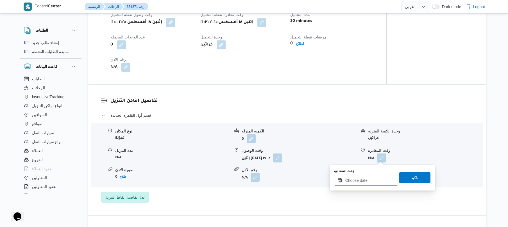
click at [358, 179] on input "وقت المغادره" at bounding box center [366, 180] width 64 height 11
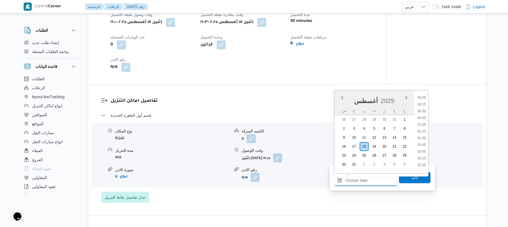
scroll to position [562, 0]
click at [424, 102] on li "21:00" at bounding box center [421, 102] width 13 height 6
type input "[DATE] ٢١:٠٠"
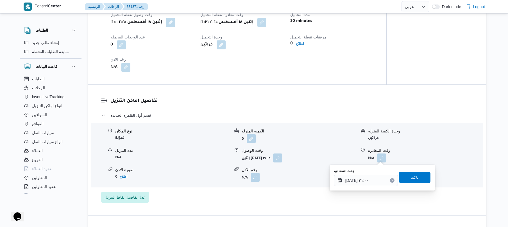
click at [416, 181] on span "تاكيد" at bounding box center [414, 177] width 31 height 11
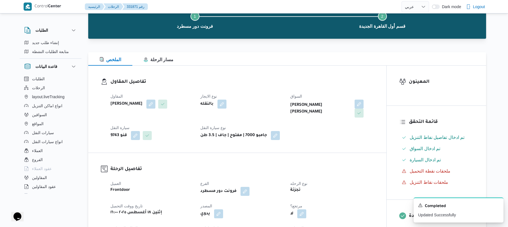
scroll to position [0, 0]
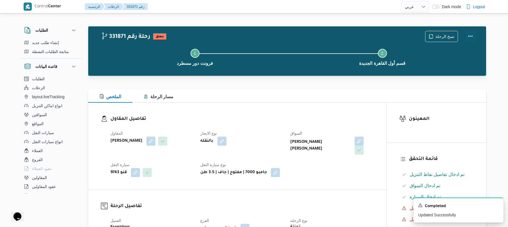
click at [472, 35] on button "Actions" at bounding box center [469, 36] width 11 height 11
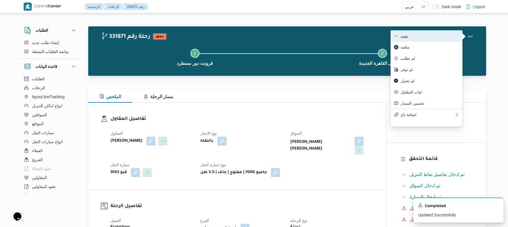
click at [425, 36] on span "تمت" at bounding box center [429, 36] width 58 height 4
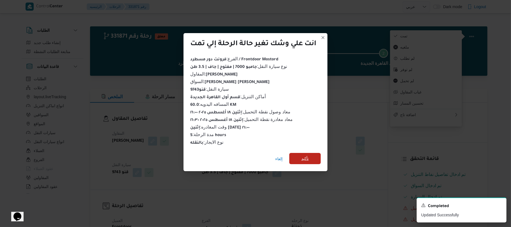
click at [310, 159] on span "تأكيد" at bounding box center [305, 158] width 31 height 11
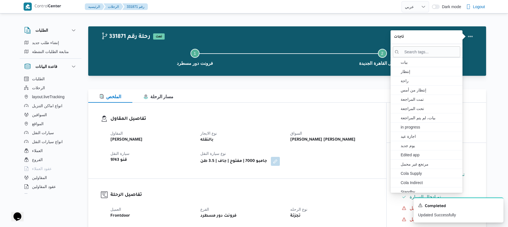
click at [242, 94] on div "الملخص مسار الرحلة" at bounding box center [287, 95] width 398 height 13
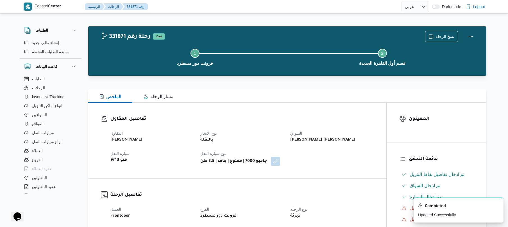
click at [236, 118] on h3 "تفاصيل المقاول" at bounding box center [241, 119] width 263 height 8
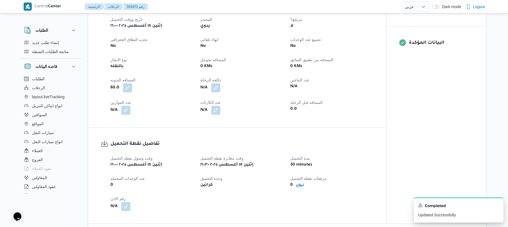
scroll to position [209, 0]
click at [246, 101] on dt "عدد الكارتات" at bounding box center [241, 103] width 83 height 7
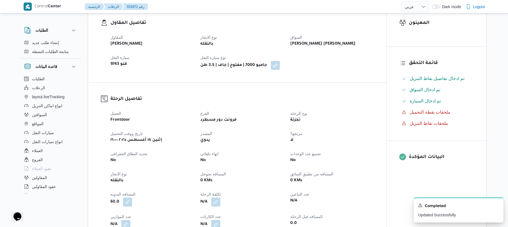
scroll to position [165, 0]
